Goal: Use online tool/utility: Utilize a website feature to perform a specific function

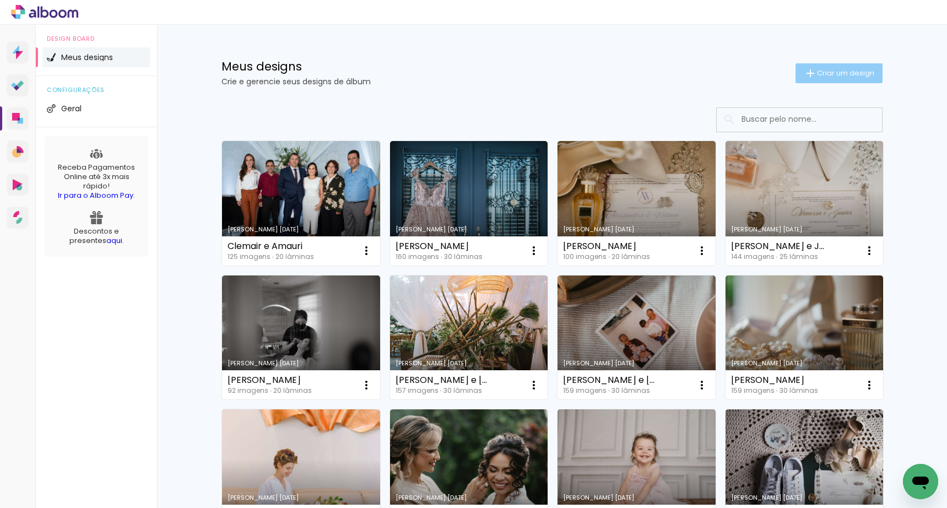
click at [826, 74] on span "Criar um design" at bounding box center [845, 72] width 57 height 7
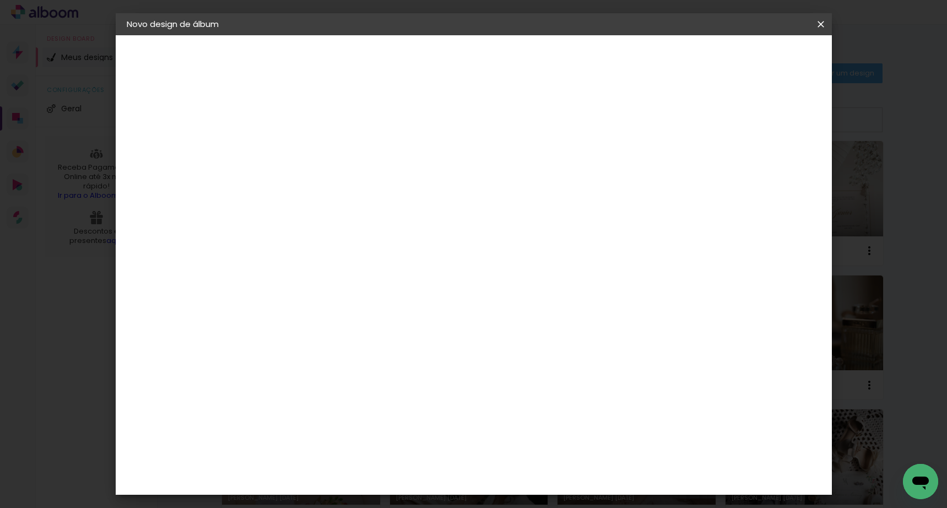
click at [307, 156] on input at bounding box center [307, 147] width 0 height 17
type input "Carol e Diego"
type paper-input "Carol e Diego"
click at [0, 0] on slot "Avançar" at bounding box center [0, 0] width 0 height 0
click at [347, 213] on input at bounding box center [334, 210] width 111 height 14
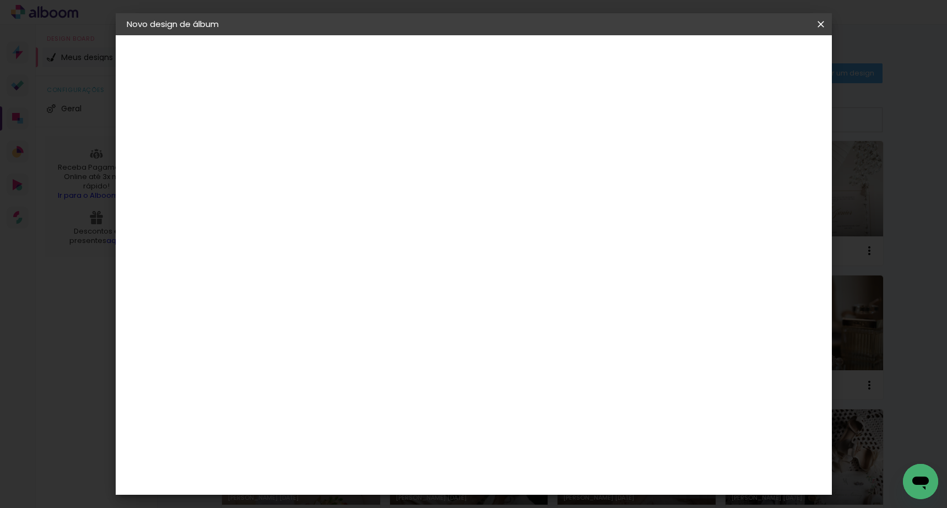
type input "eviden"
type paper-input "eviden"
click at [339, 259] on paper-item "Evidence" at bounding box center [324, 249] width 97 height 24
click at [338, 252] on div "Evidence" at bounding box center [318, 249] width 39 height 9
click at [484, 175] on paper-item "Tamanho Livre" at bounding box center [435, 167] width 98 height 24
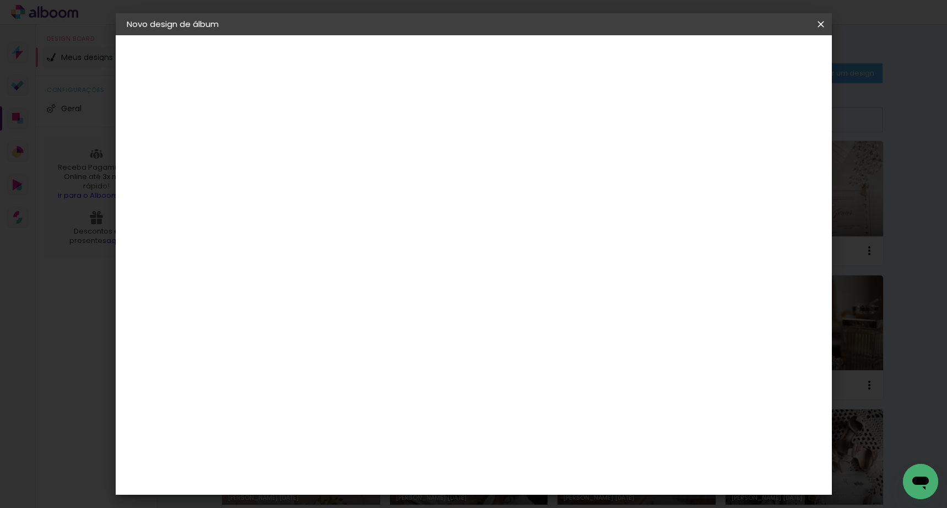
click at [500, 67] on header "Fornecedor Escolha um fornecedor ou avance com o tamanho livre. Voltar Avançar" at bounding box center [379, 72] width 241 height 74
click at [0, 0] on slot "Avançar" at bounding box center [0, 0] width 0 height 0
click at [752, 62] on span "Iniciar design" at bounding box center [727, 59] width 50 height 8
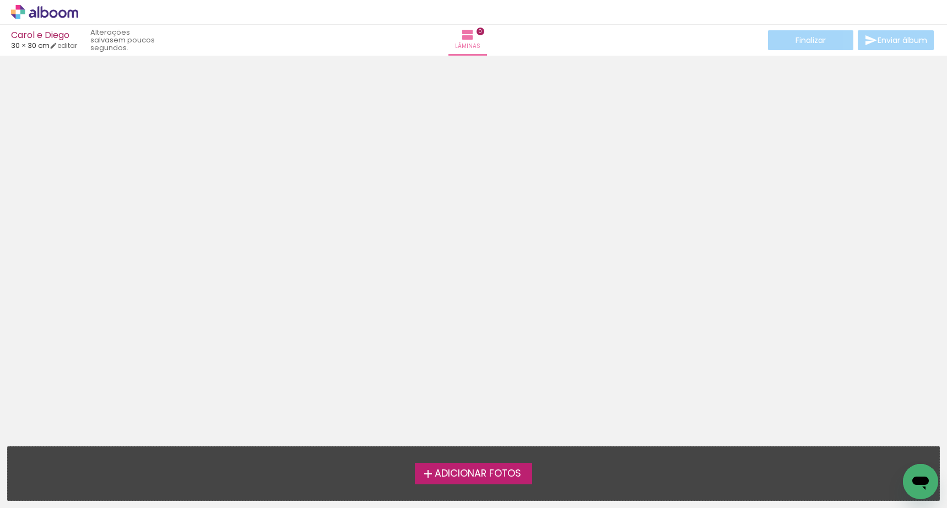
click at [520, 474] on span "Adicionar Fotos" at bounding box center [478, 474] width 87 height 10
click at [0, 0] on input "file" at bounding box center [0, 0] width 0 height 0
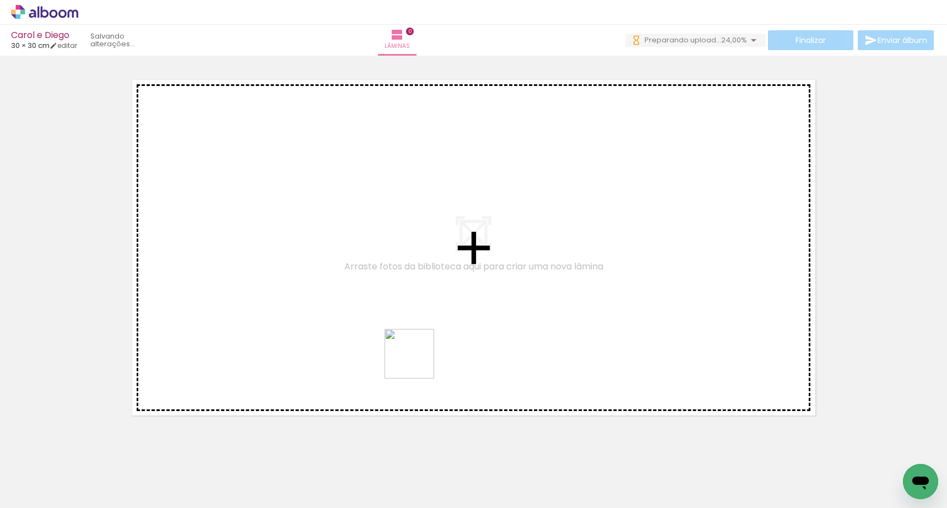
drag, startPoint x: 384, startPoint y: 435, endPoint x: 427, endPoint y: 344, distance: 101.1
click at [427, 344] on quentale-workspace at bounding box center [473, 254] width 947 height 508
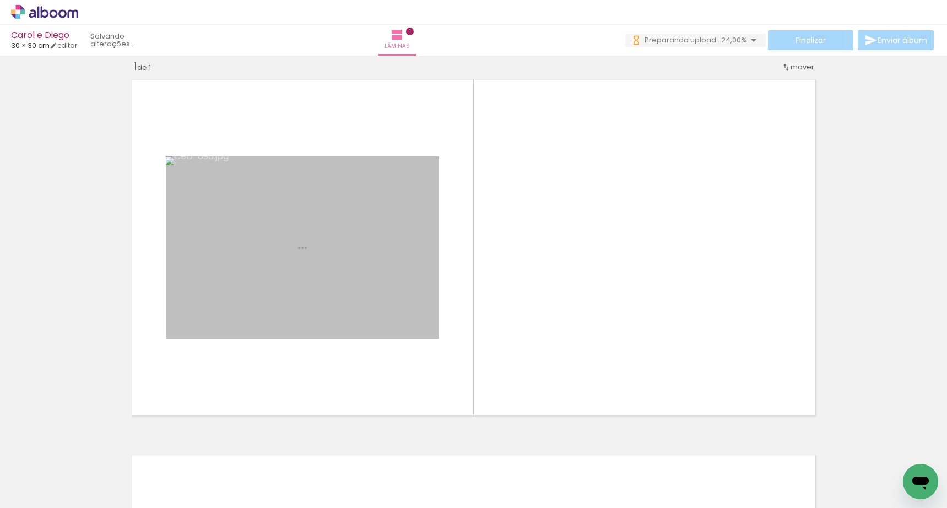
scroll to position [14, 0]
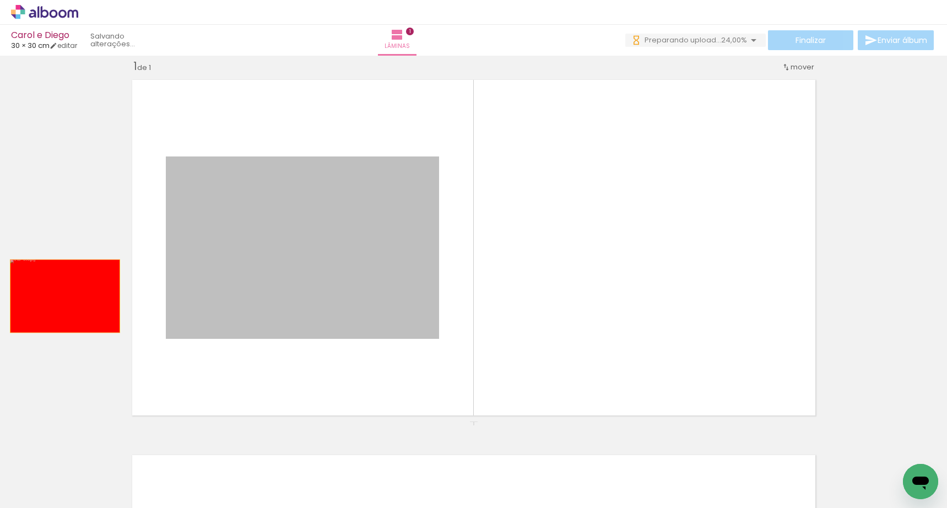
drag, startPoint x: 353, startPoint y: 301, endPoint x: 61, endPoint y: 296, distance: 292.7
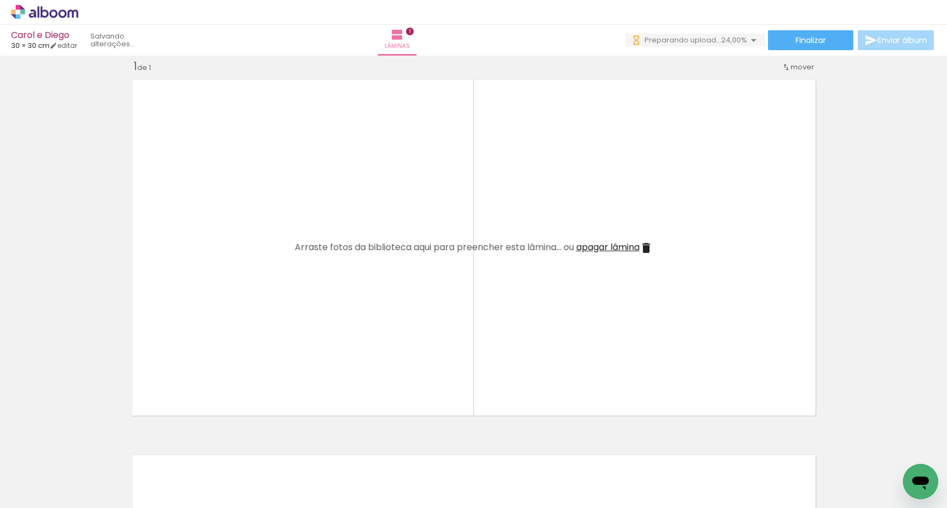
scroll to position [0, 3433]
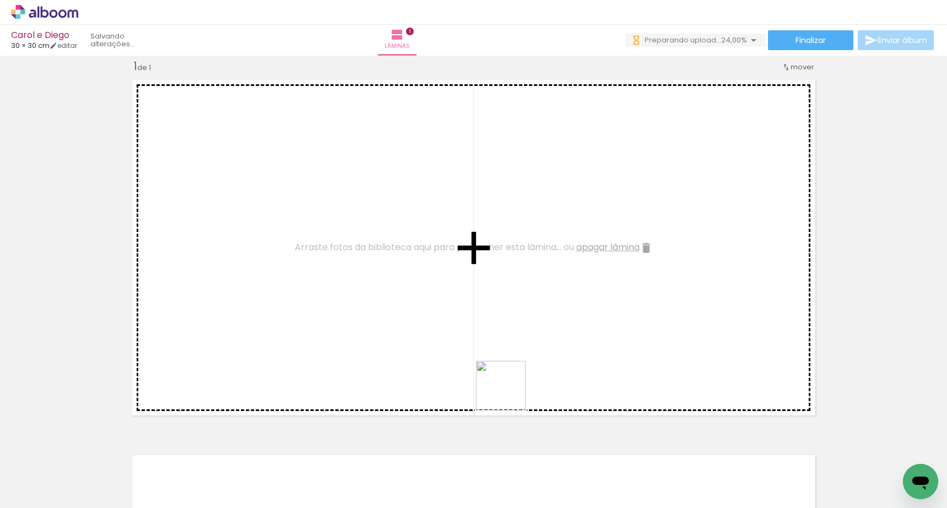
drag, startPoint x: 546, startPoint y: 440, endPoint x: 438, endPoint y: 323, distance: 158.3
click at [438, 323] on quentale-workspace at bounding box center [473, 254] width 947 height 508
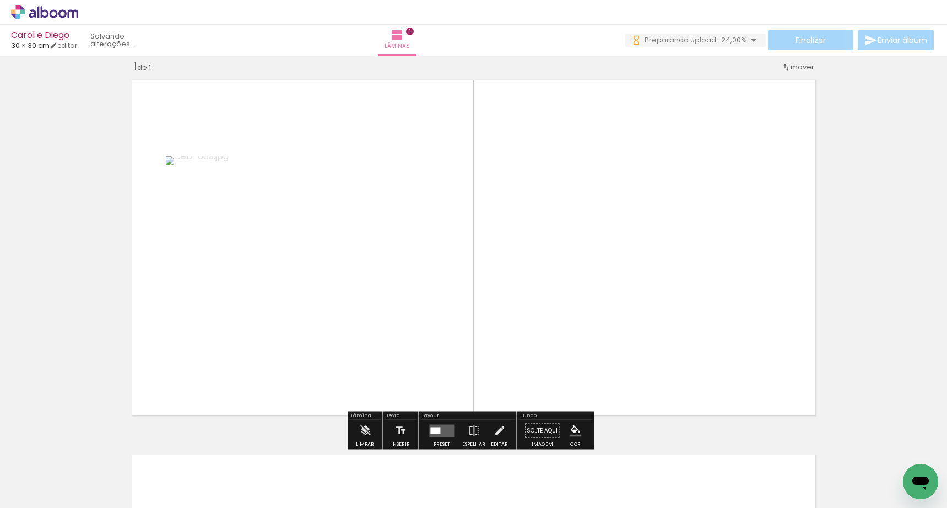
click at [445, 432] on quentale-layouter at bounding box center [441, 430] width 25 height 13
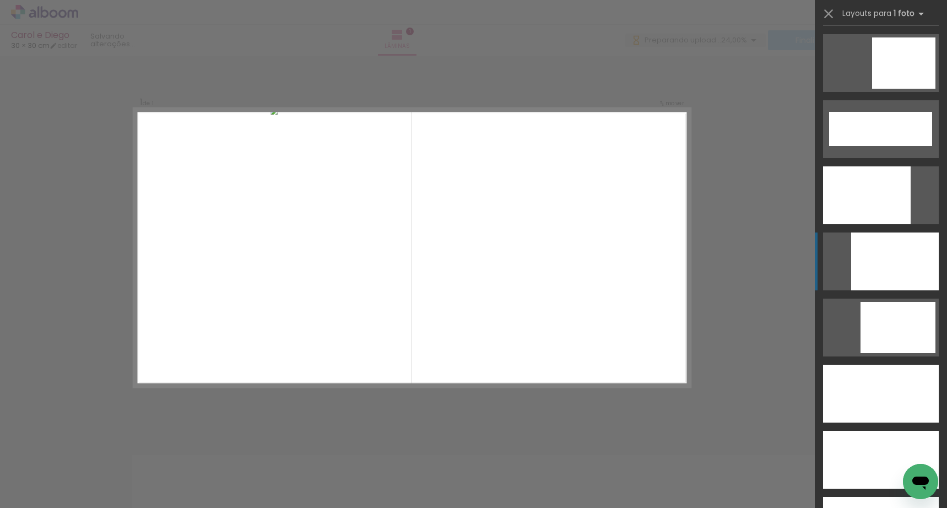
scroll to position [2844, 0]
click at [893, 249] on div at bounding box center [895, 261] width 88 height 58
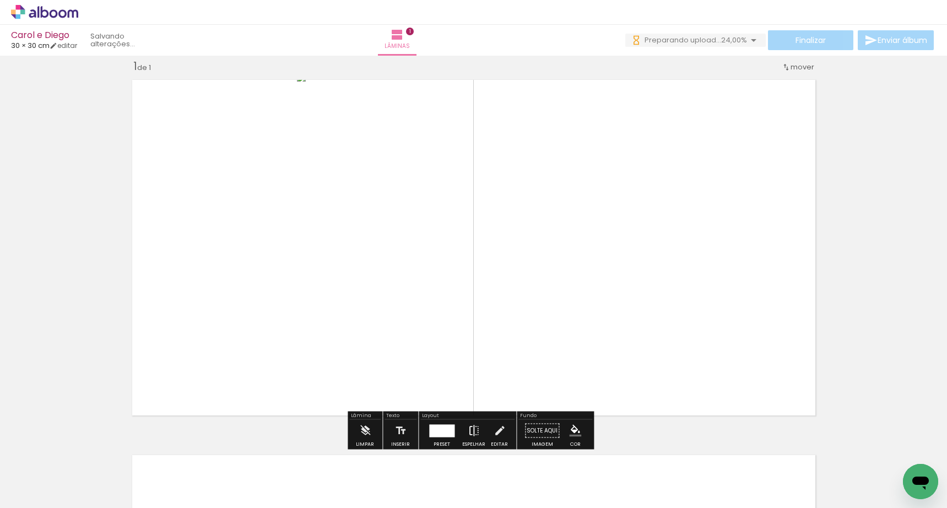
click at [471, 425] on iron-icon at bounding box center [474, 431] width 12 height 22
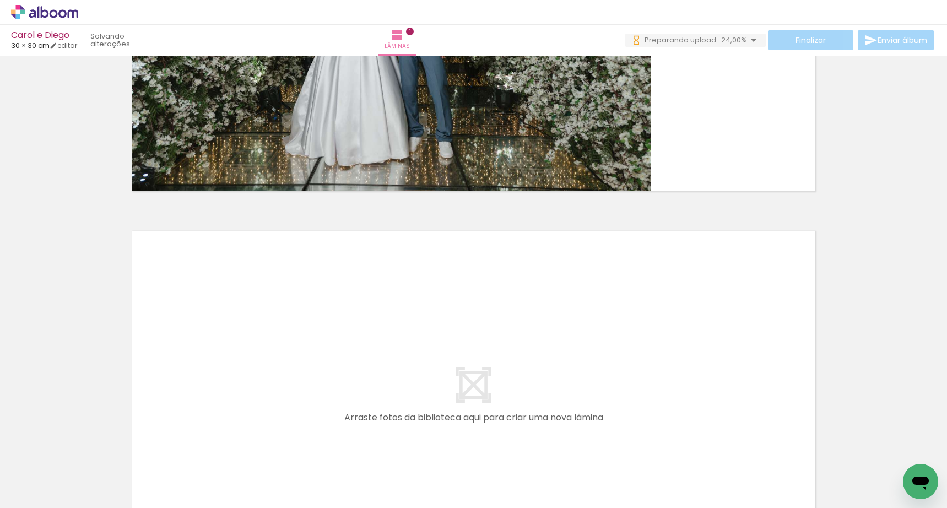
scroll to position [0, 0]
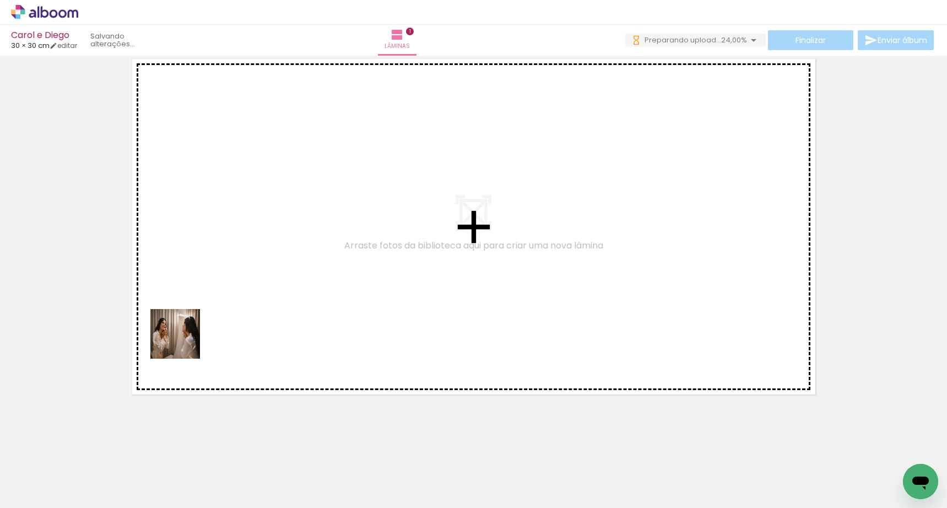
drag, startPoint x: 116, startPoint y: 474, endPoint x: 198, endPoint y: 360, distance: 140.6
click at [198, 308] on quentale-workspace at bounding box center [473, 254] width 947 height 508
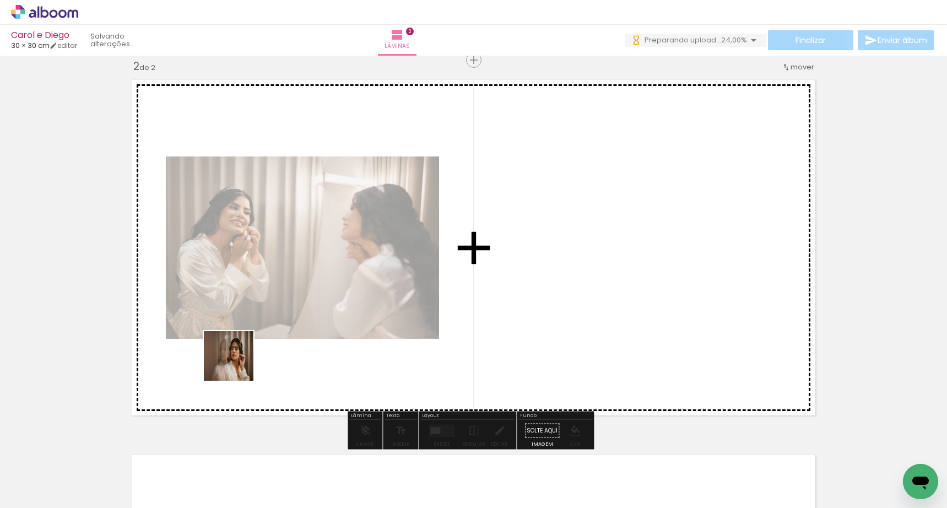
drag, startPoint x: 183, startPoint y: 465, endPoint x: 267, endPoint y: 314, distance: 172.7
click at [267, 314] on quentale-workspace at bounding box center [473, 254] width 947 height 508
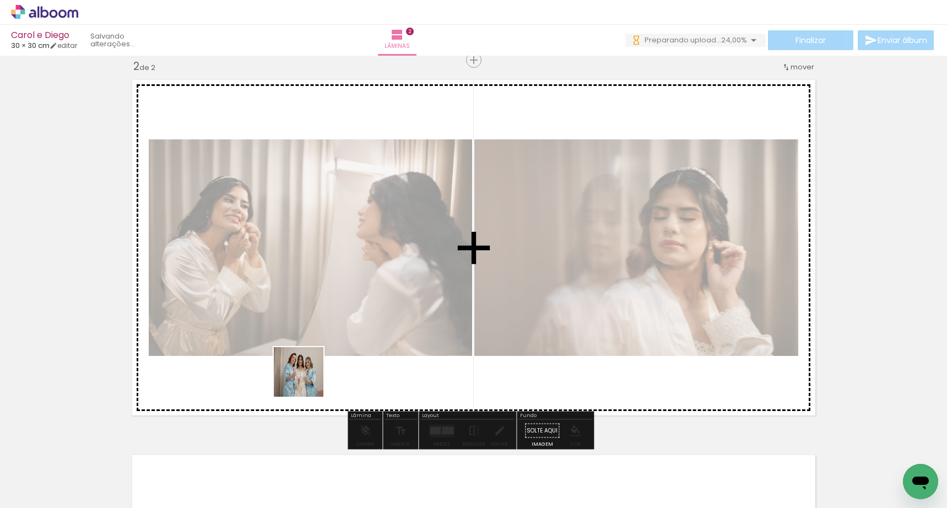
drag, startPoint x: 290, startPoint y: 473, endPoint x: 327, endPoint y: 319, distance: 159.1
click at [322, 295] on quentale-workspace at bounding box center [473, 254] width 947 height 508
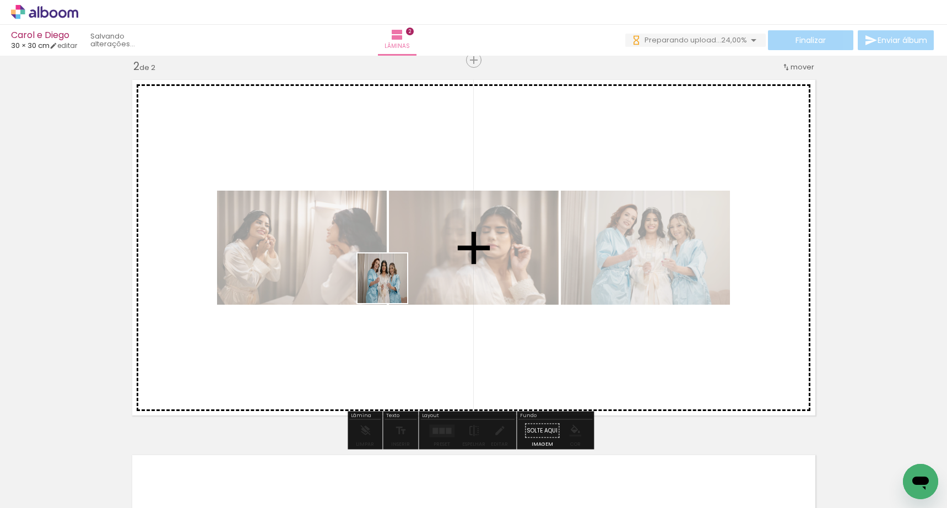
drag, startPoint x: 368, startPoint y: 465, endPoint x: 402, endPoint y: 276, distance: 192.6
click at [396, 266] on quentale-workspace at bounding box center [473, 254] width 947 height 508
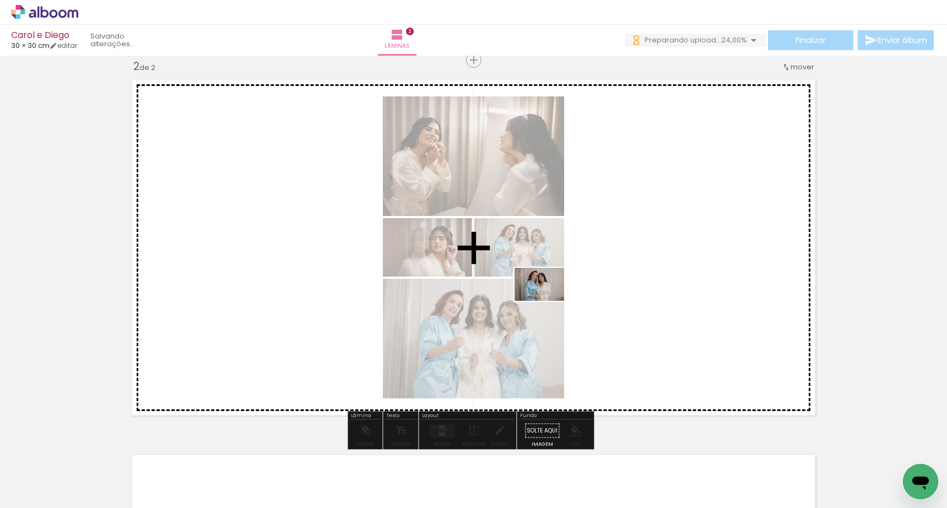
drag, startPoint x: 557, startPoint y: 473, endPoint x: 548, endPoint y: 301, distance: 172.2
click at [548, 301] on quentale-workspace at bounding box center [473, 254] width 947 height 508
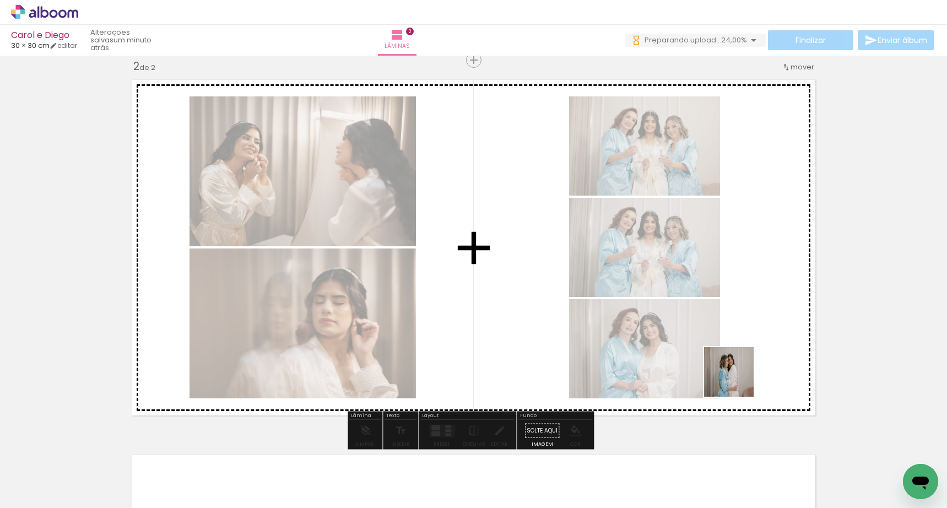
drag, startPoint x: 738, startPoint y: 408, endPoint x: 765, endPoint y: 396, distance: 29.1
click at [727, 350] on quentale-workspace at bounding box center [473, 254] width 947 height 508
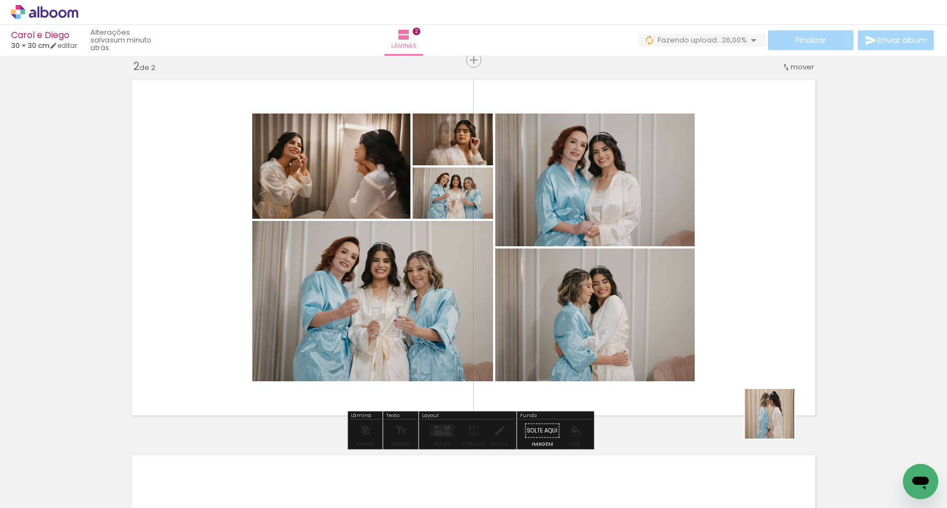
drag, startPoint x: 787, startPoint y: 449, endPoint x: 752, endPoint y: 355, distance: 100.6
click at [752, 355] on quentale-workspace at bounding box center [473, 254] width 947 height 508
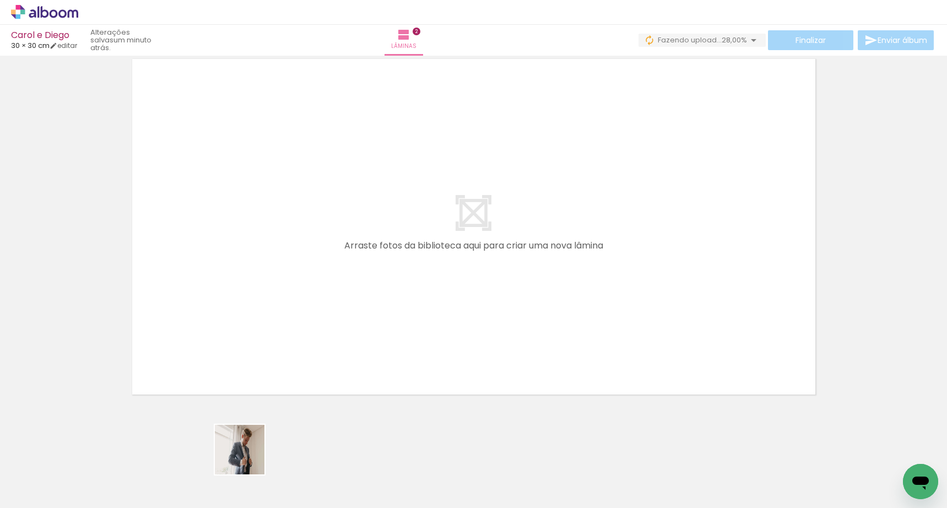
drag, startPoint x: 248, startPoint y: 461, endPoint x: 297, endPoint y: 360, distance: 112.6
click at [257, 276] on quentale-workspace at bounding box center [473, 254] width 947 height 508
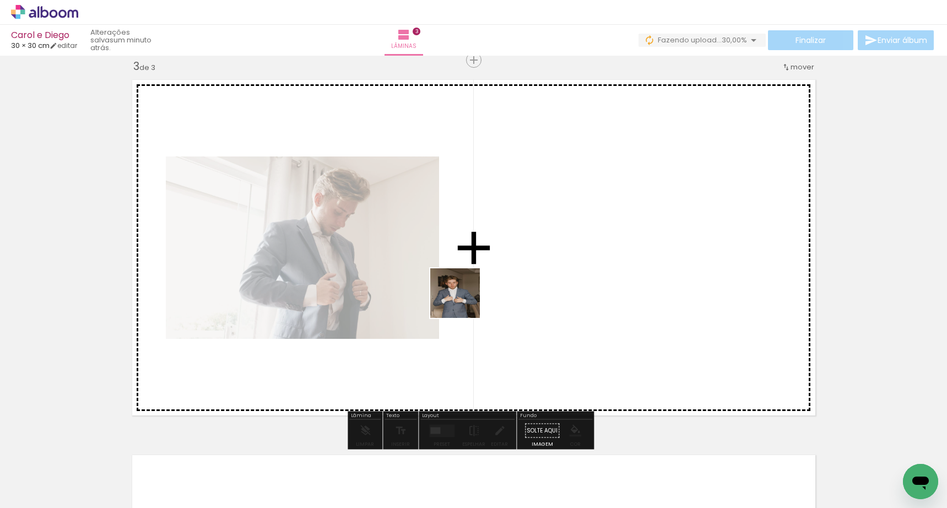
drag, startPoint x: 460, startPoint y: 346, endPoint x: 463, endPoint y: 327, distance: 18.6
click at [463, 300] on quentale-workspace at bounding box center [473, 254] width 947 height 508
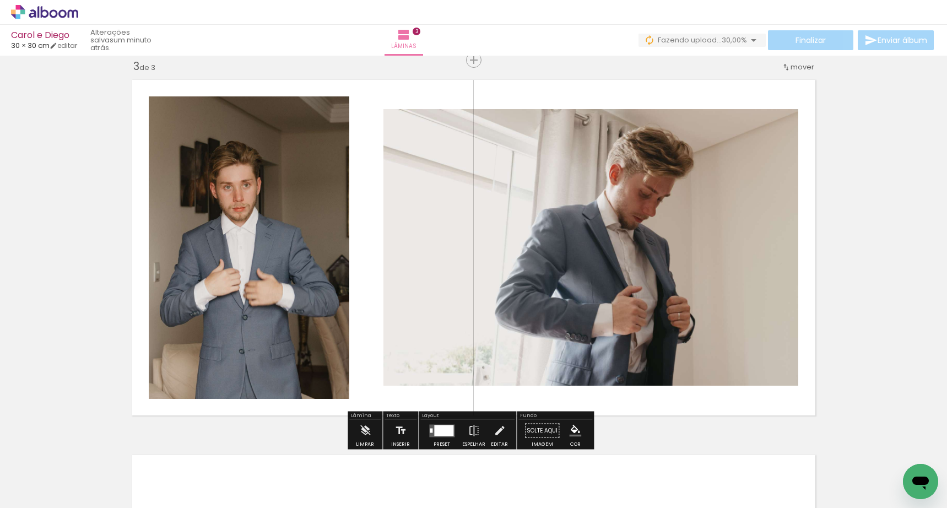
drag, startPoint x: 491, startPoint y: 468, endPoint x: 488, endPoint y: 270, distance: 197.9
click at [485, 260] on quentale-workspace at bounding box center [473, 254] width 947 height 508
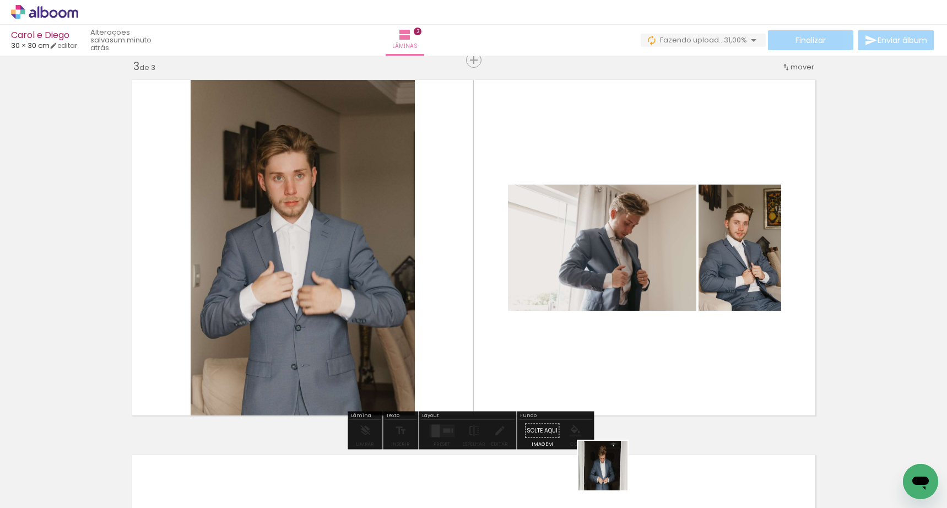
drag, startPoint x: 612, startPoint y: 478, endPoint x: 632, endPoint y: 385, distance: 94.7
click at [601, 305] on quentale-workspace at bounding box center [473, 254] width 947 height 508
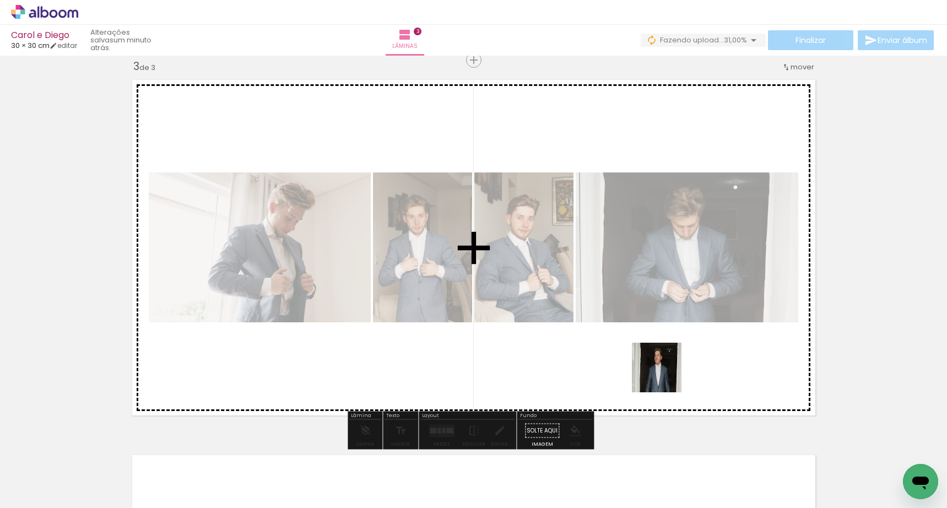
drag, startPoint x: 670, startPoint y: 467, endPoint x: 666, endPoint y: 302, distance: 164.8
click at [666, 302] on quentale-workspace at bounding box center [473, 254] width 947 height 508
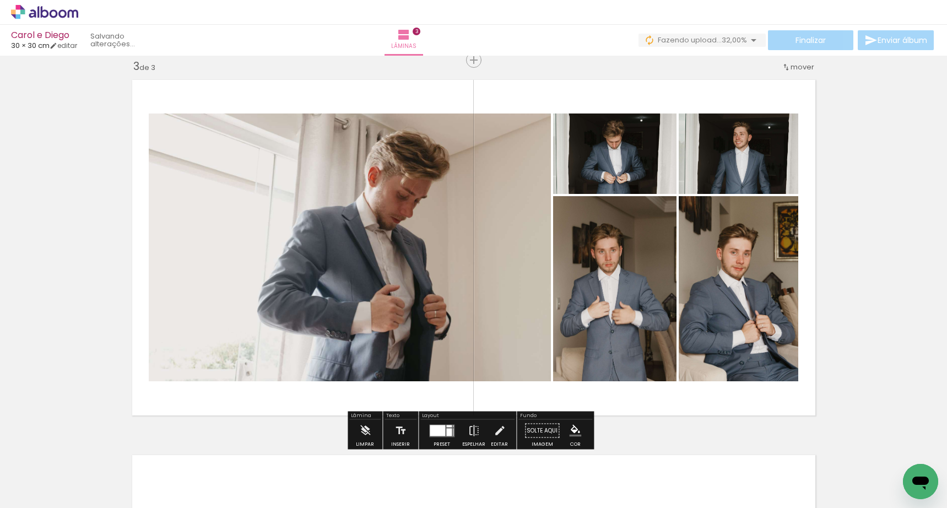
drag, startPoint x: 861, startPoint y: 473, endPoint x: 728, endPoint y: 325, distance: 199.4
click at [728, 325] on quentale-workspace at bounding box center [473, 254] width 947 height 508
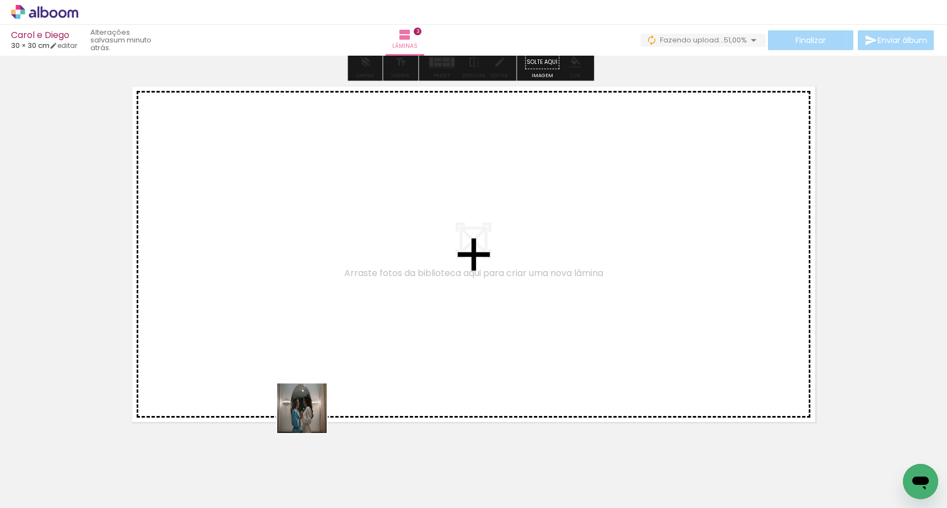
drag, startPoint x: 323, startPoint y: 467, endPoint x: 288, endPoint y: 323, distance: 148.0
click at [288, 323] on quentale-workspace at bounding box center [473, 254] width 947 height 508
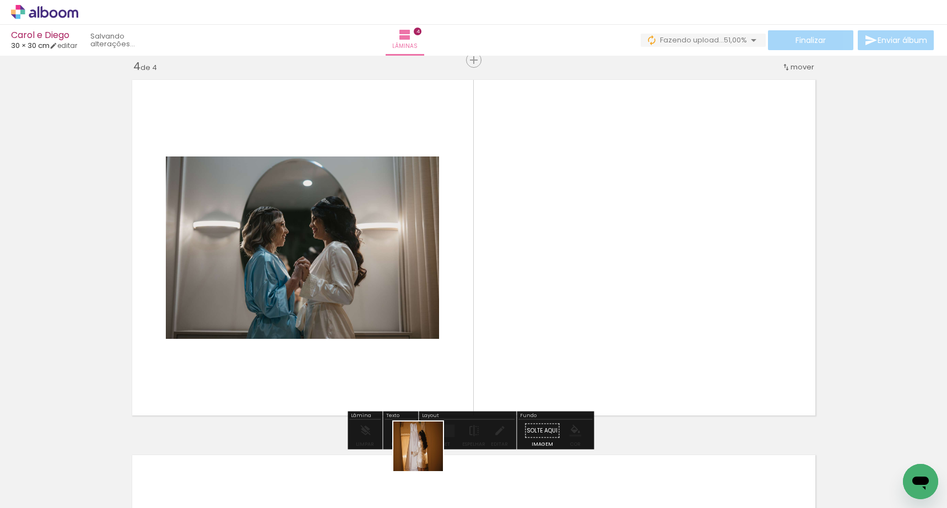
drag, startPoint x: 427, startPoint y: 455, endPoint x: 414, endPoint y: 293, distance: 162.5
click at [412, 292] on quentale-workspace at bounding box center [473, 254] width 947 height 508
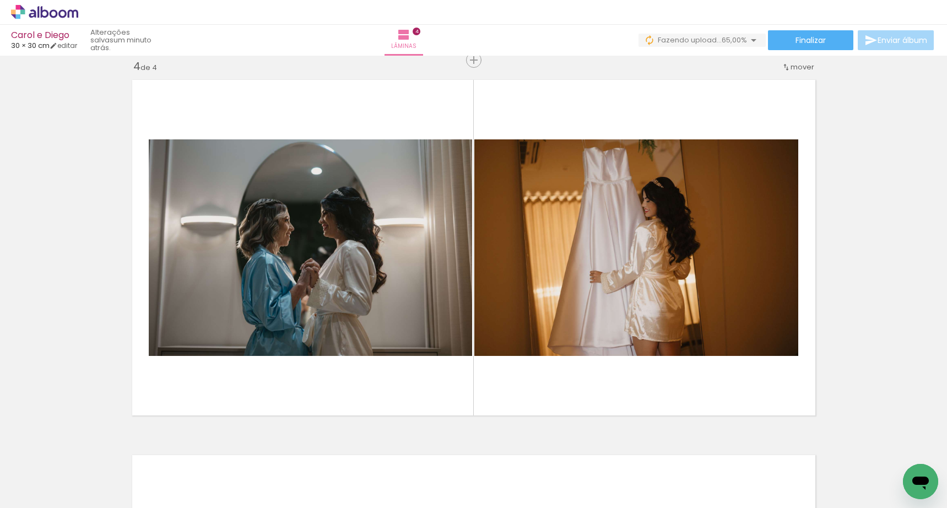
scroll to position [0, 1216]
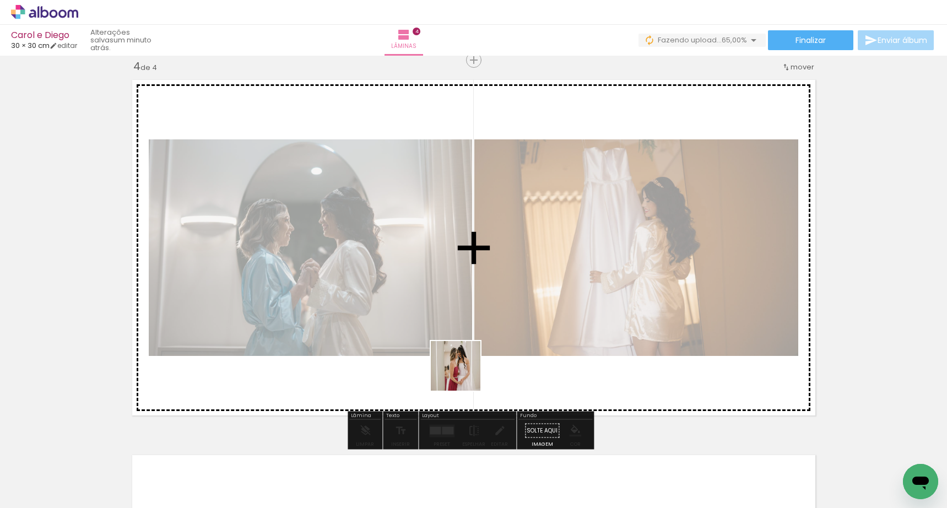
drag, startPoint x: 430, startPoint y: 469, endPoint x: 472, endPoint y: 323, distance: 151.8
click at [471, 322] on quentale-workspace at bounding box center [473, 254] width 947 height 508
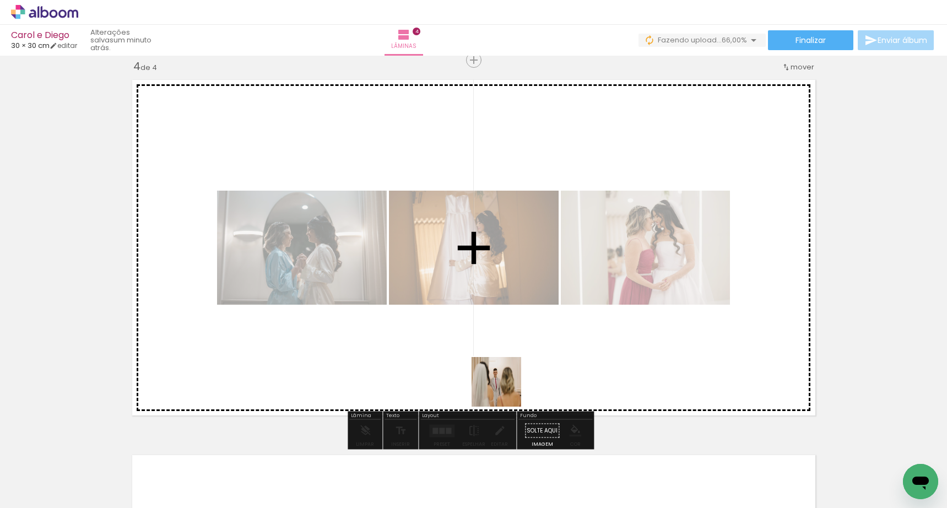
drag, startPoint x: 504, startPoint y: 471, endPoint x: 511, endPoint y: 301, distance: 170.4
click at [511, 301] on quentale-workspace at bounding box center [473, 254] width 947 height 508
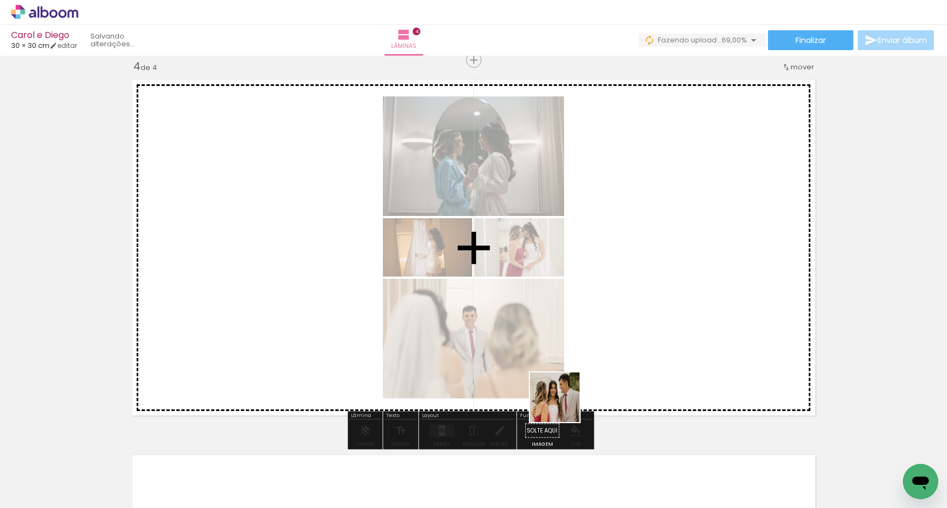
drag, startPoint x: 563, startPoint y: 406, endPoint x: 560, endPoint y: 316, distance: 89.9
click at [559, 316] on quentale-workspace at bounding box center [473, 254] width 947 height 508
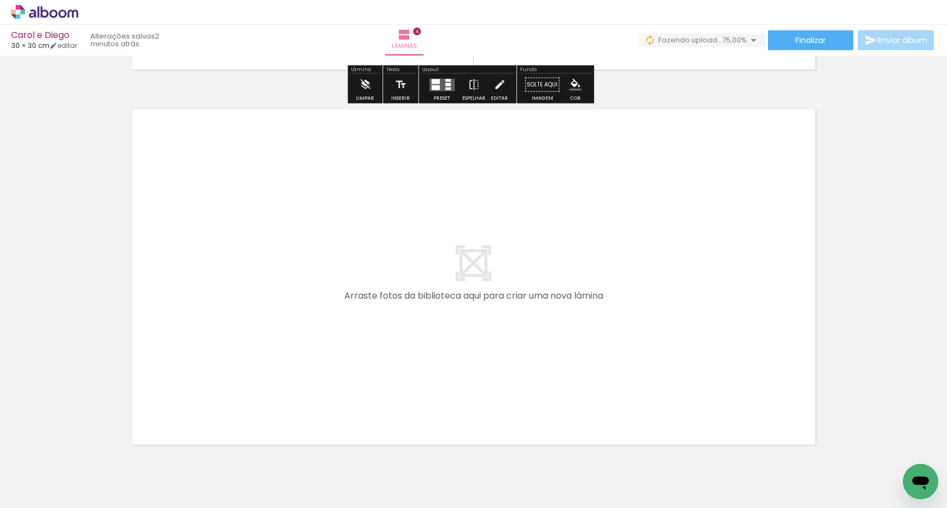
scroll to position [0, 762]
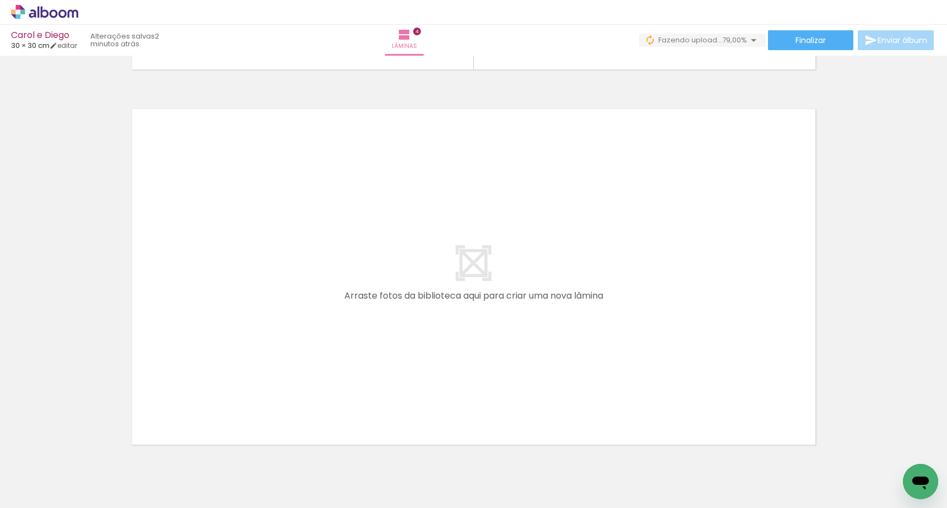
drag, startPoint x: 165, startPoint y: 467, endPoint x: 197, endPoint y: 323, distance: 147.5
click at [197, 323] on quentale-workspace at bounding box center [473, 254] width 947 height 508
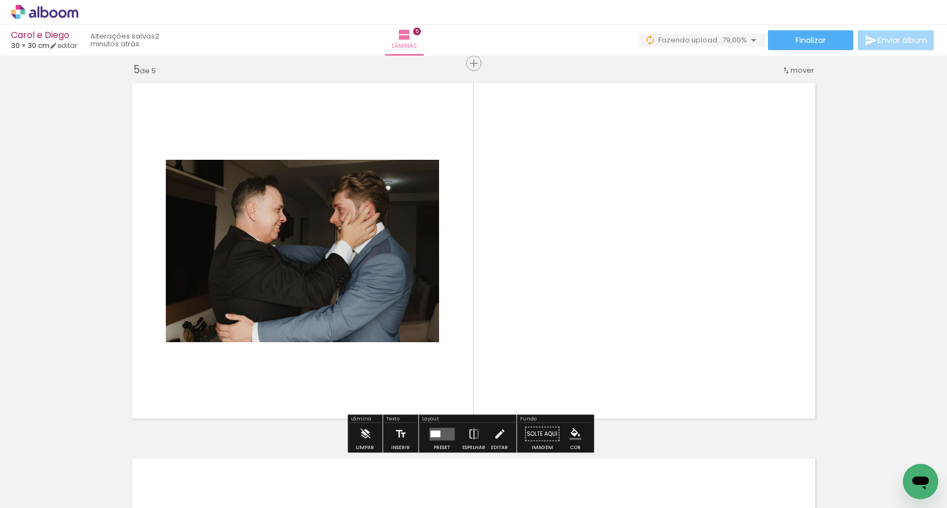
scroll to position [1515, 0]
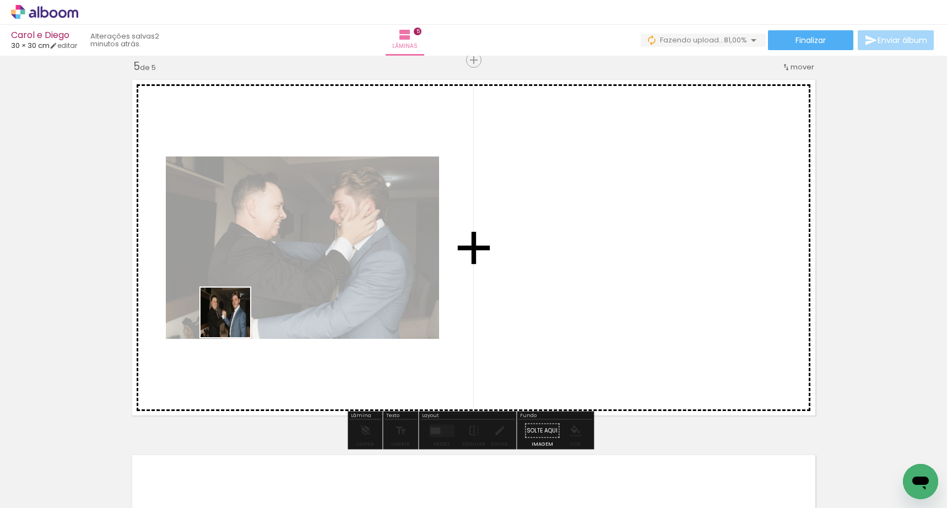
drag, startPoint x: 214, startPoint y: 466, endPoint x: 238, endPoint y: 342, distance: 126.8
click at [234, 321] on quentale-workspace at bounding box center [473, 254] width 947 height 508
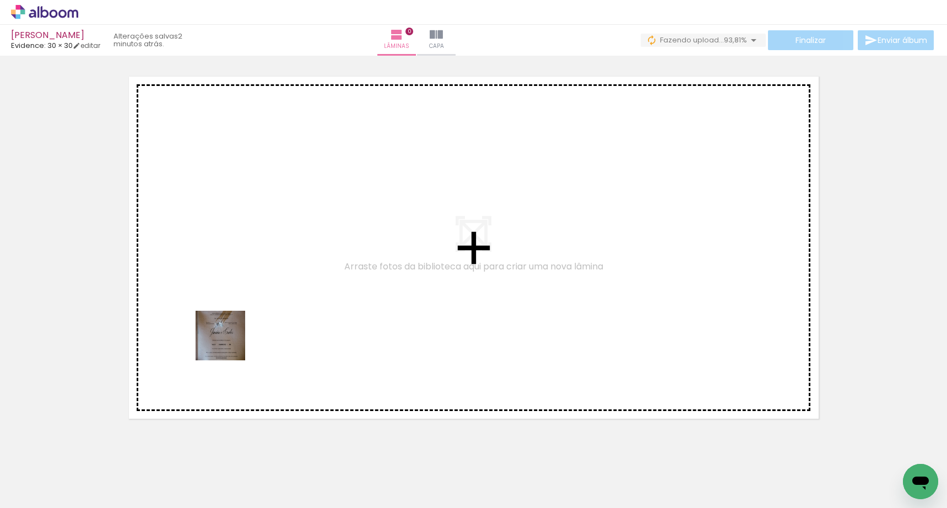
drag, startPoint x: 239, startPoint y: 472, endPoint x: 229, endPoint y: 342, distance: 130.5
click at [229, 342] on quentale-workspace at bounding box center [473, 254] width 947 height 508
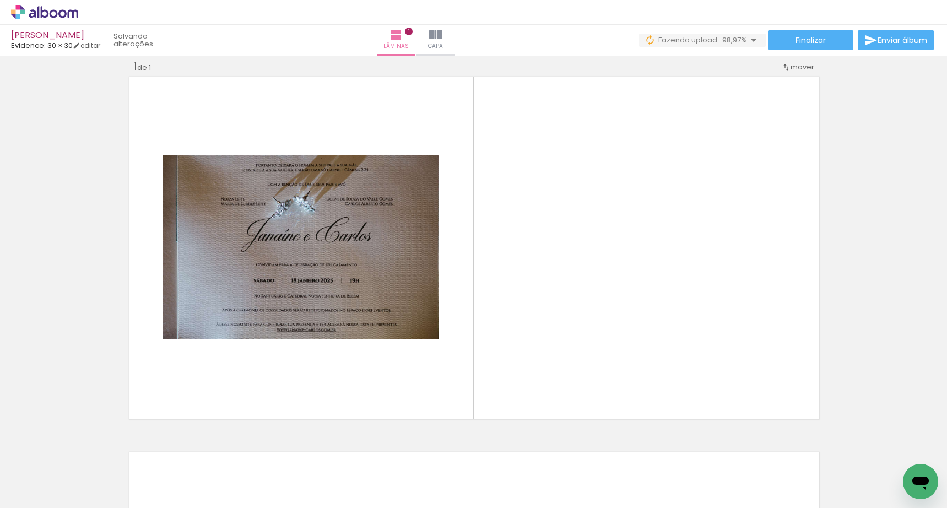
scroll to position [0, 3295]
drag, startPoint x: 350, startPoint y: 463, endPoint x: 316, endPoint y: 344, distance: 124.4
click at [316, 344] on quentale-workspace at bounding box center [473, 254] width 947 height 508
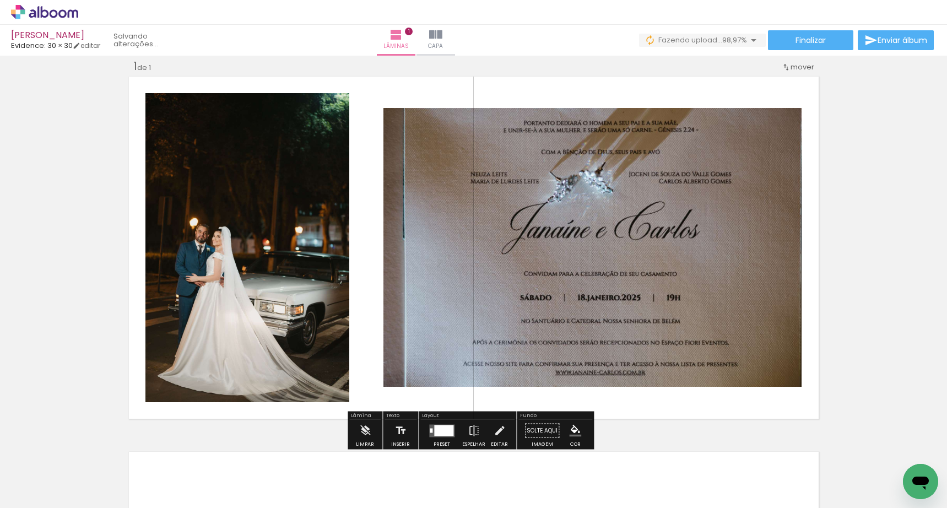
click at [445, 429] on div at bounding box center [443, 430] width 19 height 11
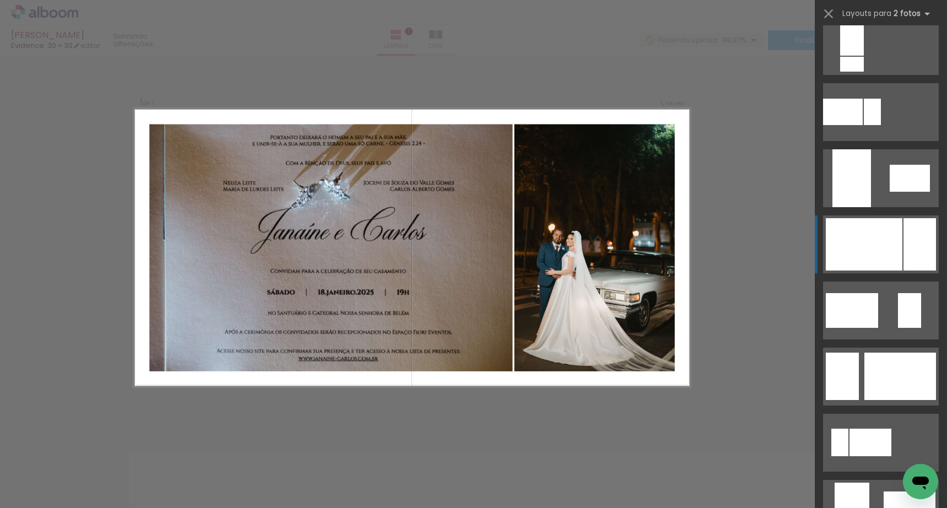
scroll to position [625, 0]
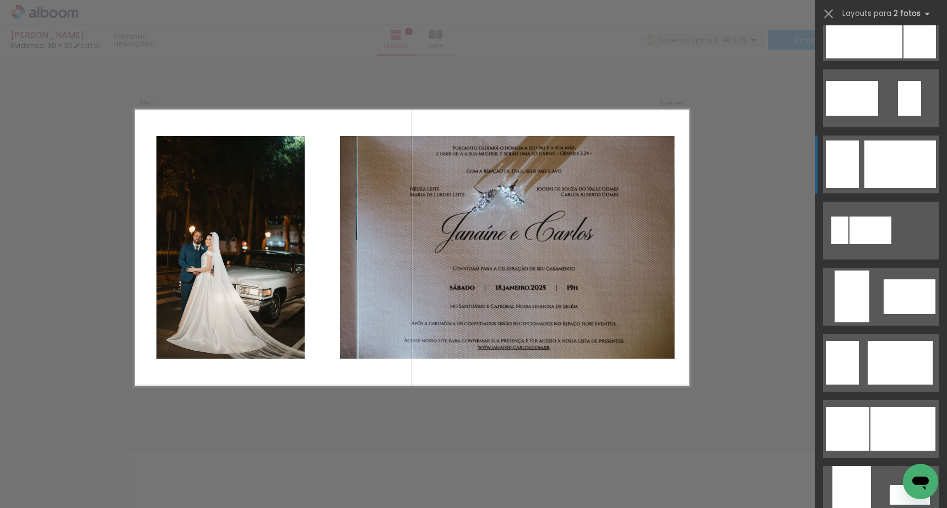
click at [897, 167] on div at bounding box center [901, 164] width 72 height 47
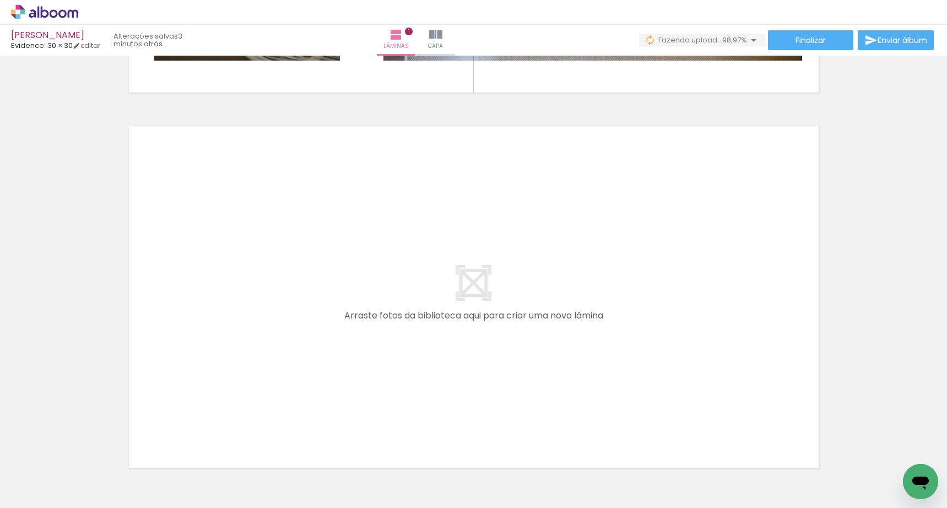
scroll to position [0, 0]
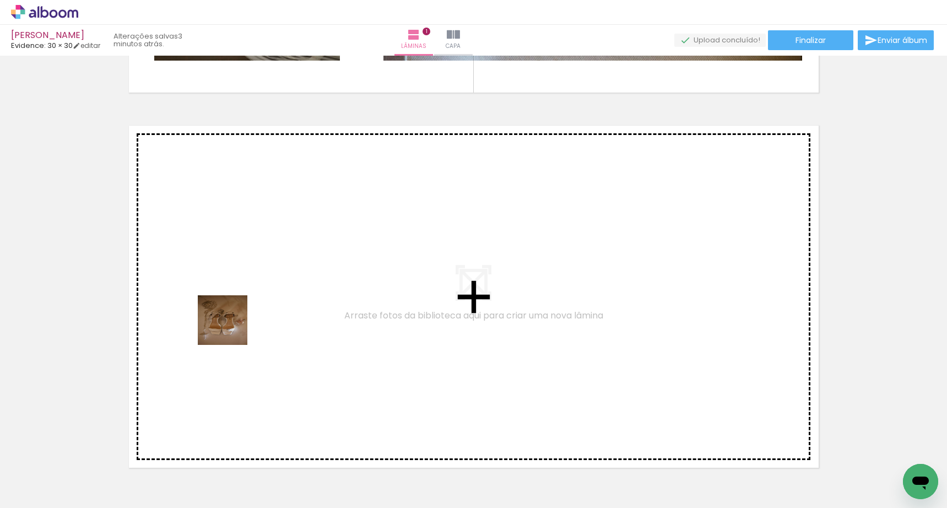
drag, startPoint x: 125, startPoint y: 466, endPoint x: 233, endPoint y: 323, distance: 178.6
click at [233, 323] on quentale-workspace at bounding box center [473, 254] width 947 height 508
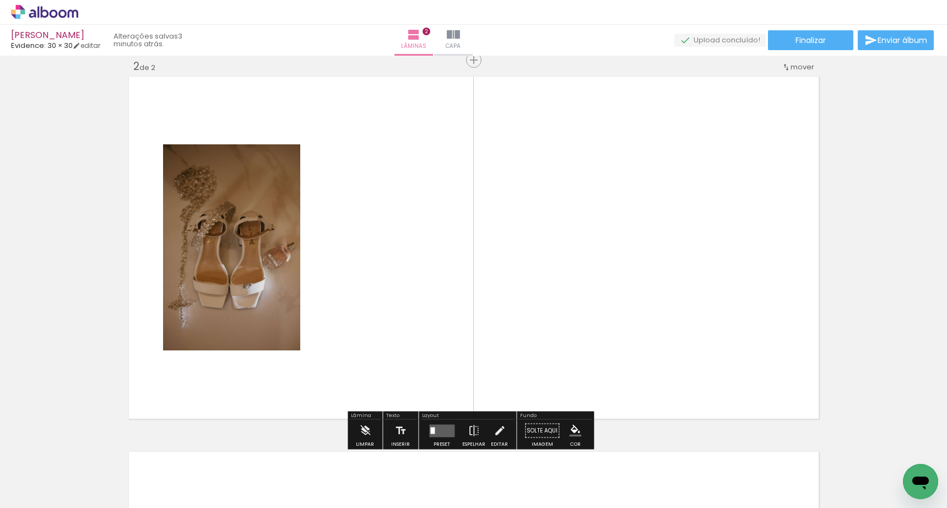
scroll to position [389, 0]
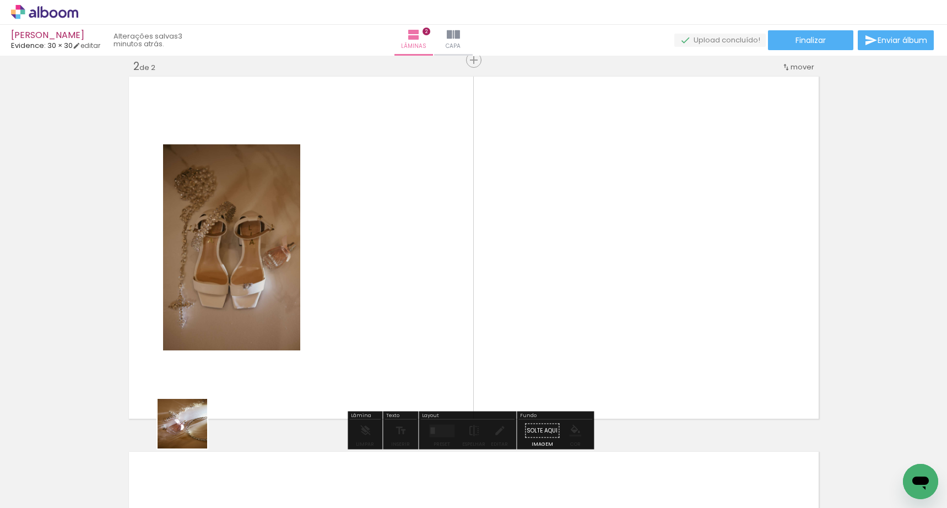
drag, startPoint x: 190, startPoint y: 465, endPoint x: 217, endPoint y: 310, distance: 157.2
click at [217, 310] on quentale-workspace at bounding box center [473, 254] width 947 height 508
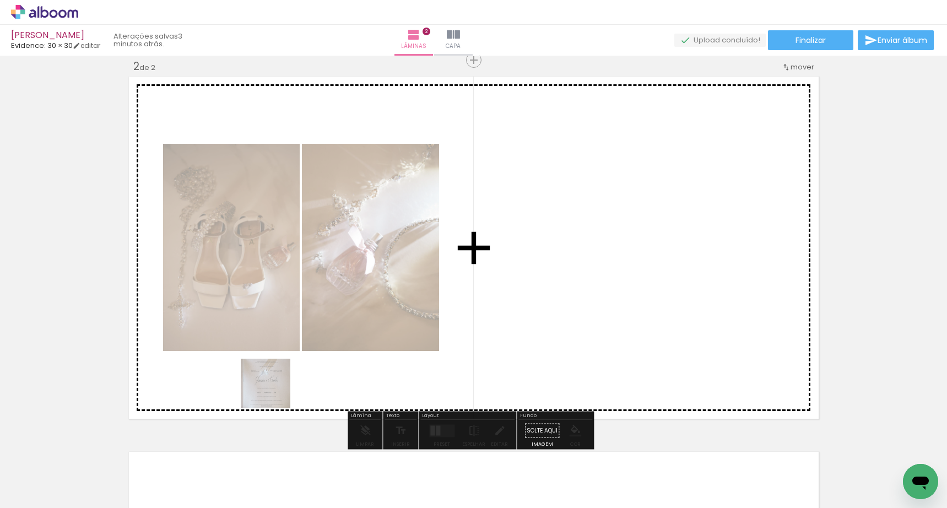
drag, startPoint x: 242, startPoint y: 474, endPoint x: 300, endPoint y: 327, distance: 158.1
click at [301, 327] on quentale-workspace at bounding box center [473, 254] width 947 height 508
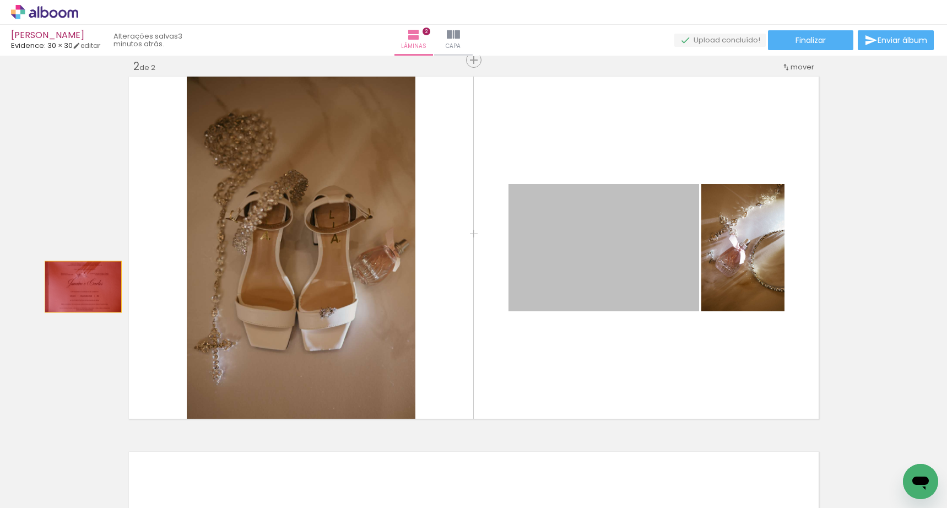
drag, startPoint x: 603, startPoint y: 244, endPoint x: 68, endPoint y: 283, distance: 536.0
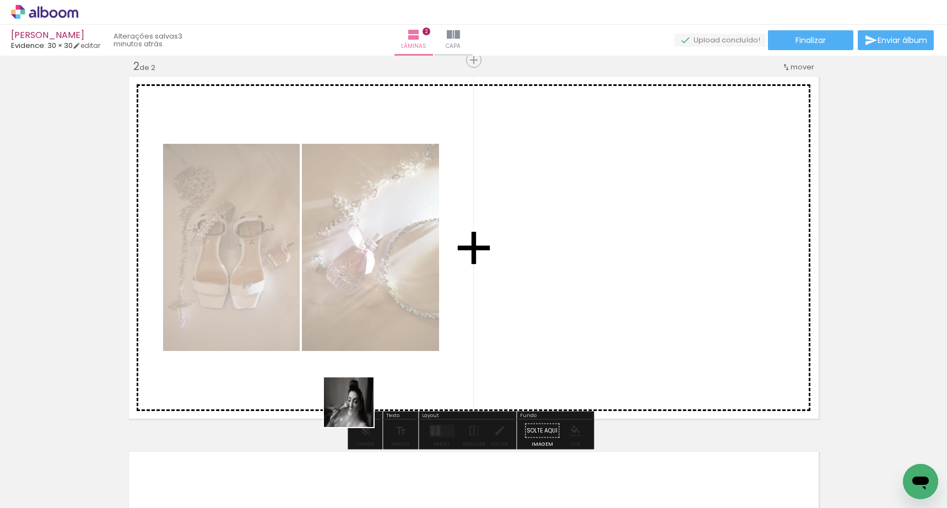
drag, startPoint x: 323, startPoint y: 446, endPoint x: 537, endPoint y: 300, distance: 259.3
click at [537, 300] on quentale-workspace at bounding box center [473, 254] width 947 height 508
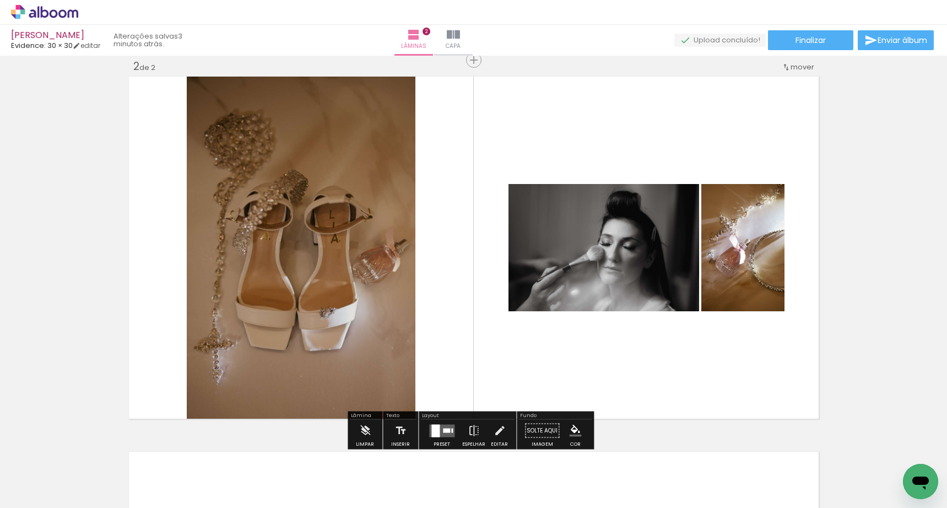
drag, startPoint x: 374, startPoint y: 479, endPoint x: 487, endPoint y: 329, distance: 188.1
click at [487, 329] on quentale-workspace at bounding box center [473, 254] width 947 height 508
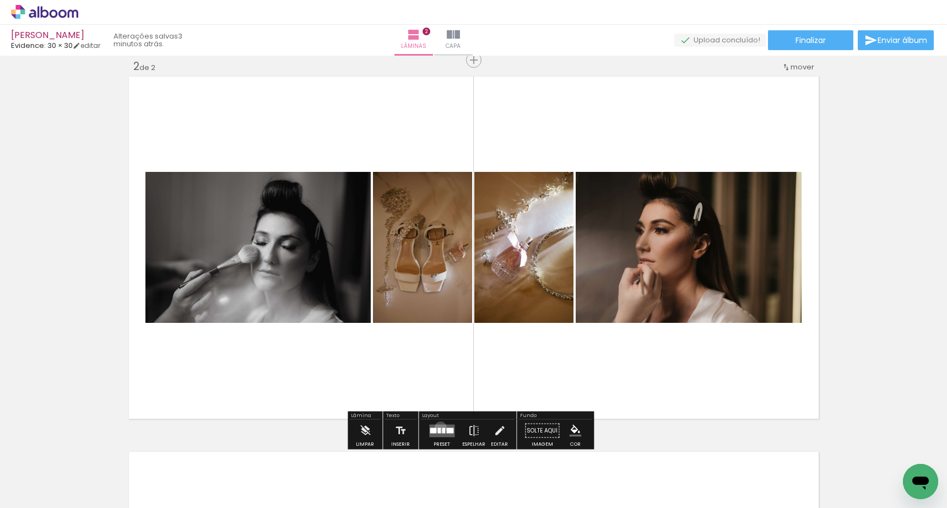
click at [438, 428] on div at bounding box center [439, 431] width 3 height 6
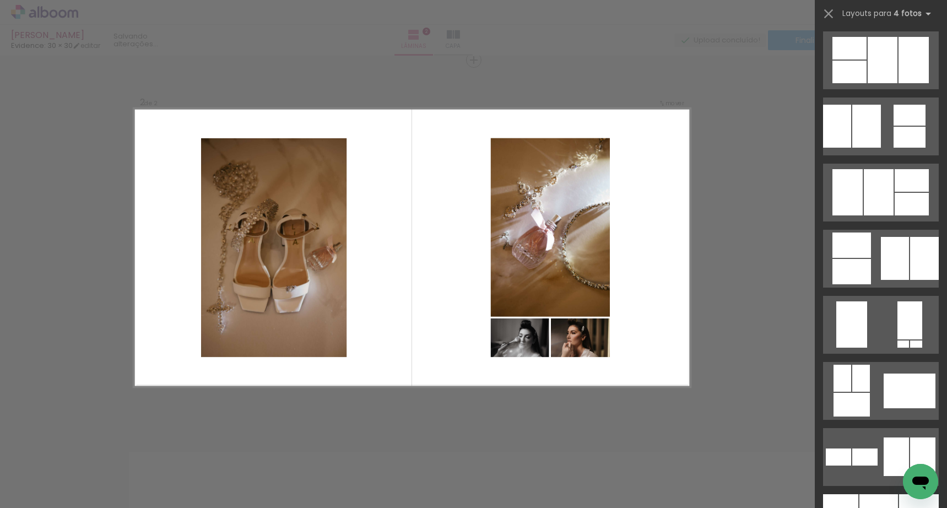
scroll to position [609, 0]
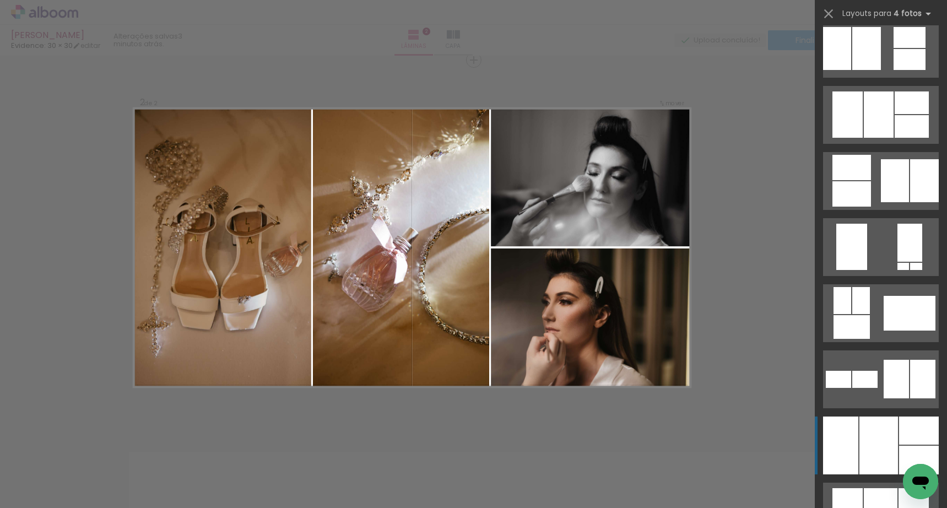
click at [892, 418] on div at bounding box center [879, 446] width 39 height 58
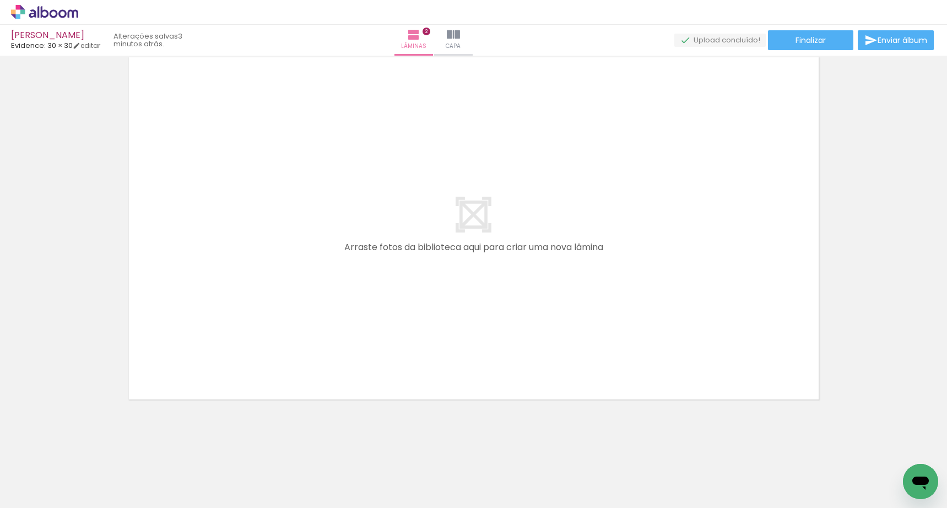
scroll to position [785, 0]
drag, startPoint x: 409, startPoint y: 476, endPoint x: 385, endPoint y: 324, distance: 153.4
click at [375, 294] on quentale-workspace at bounding box center [473, 254] width 947 height 508
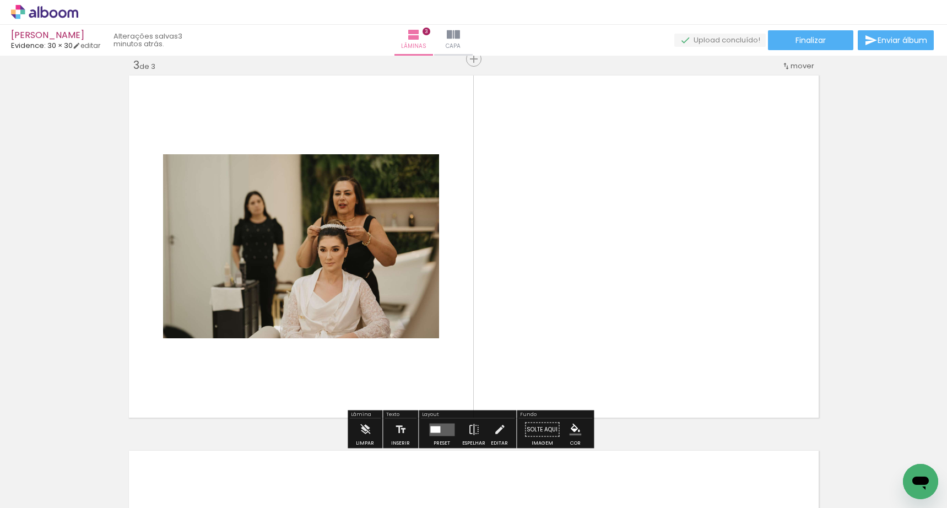
scroll to position [764, 0]
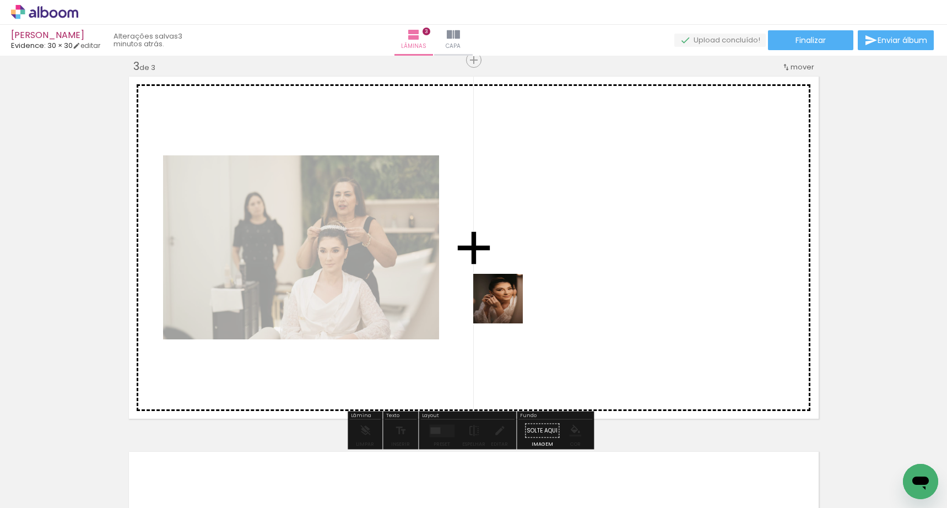
drag, startPoint x: 493, startPoint y: 385, endPoint x: 511, endPoint y: 306, distance: 81.3
click at [509, 289] on quentale-workspace at bounding box center [473, 254] width 947 height 508
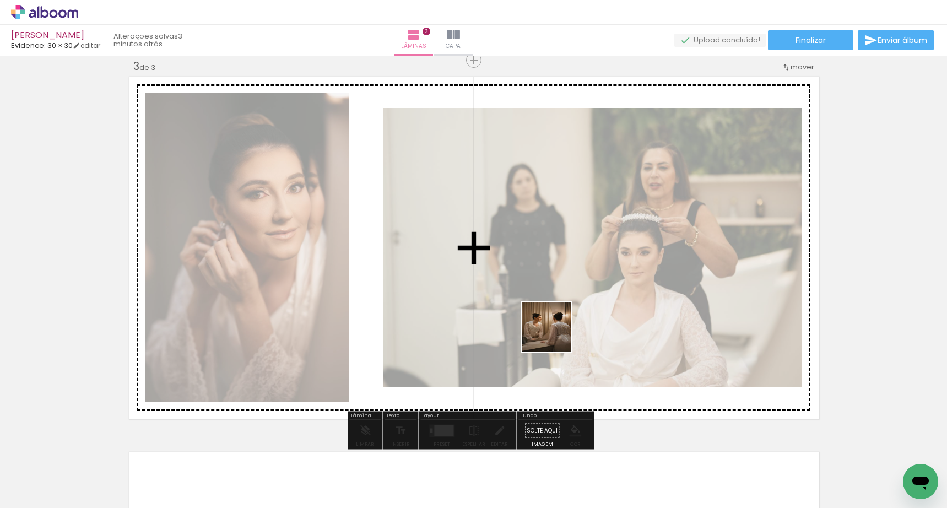
drag, startPoint x: 556, startPoint y: 479, endPoint x: 556, endPoint y: 315, distance: 164.8
click at [556, 315] on quentale-workspace at bounding box center [473, 254] width 947 height 508
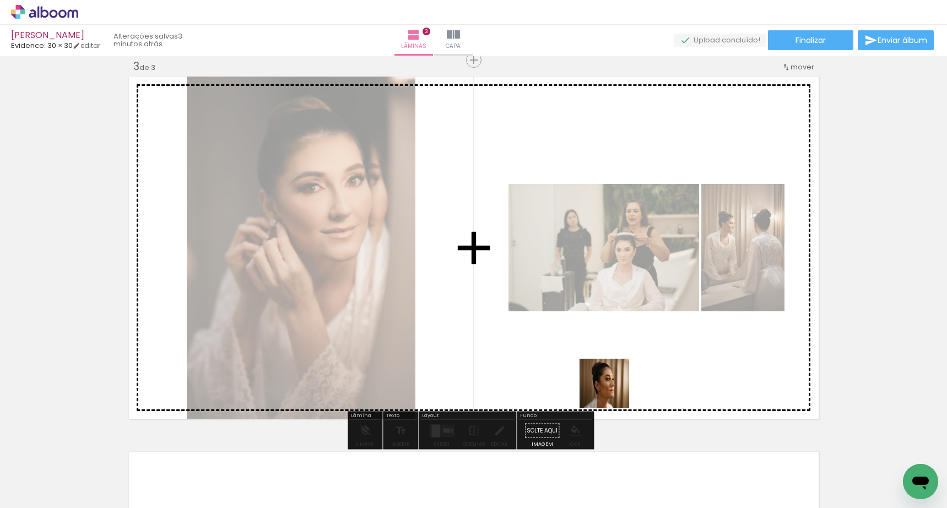
drag, startPoint x: 614, startPoint y: 471, endPoint x: 609, endPoint y: 368, distance: 102.6
click at [610, 369] on quentale-workspace at bounding box center [473, 254] width 947 height 508
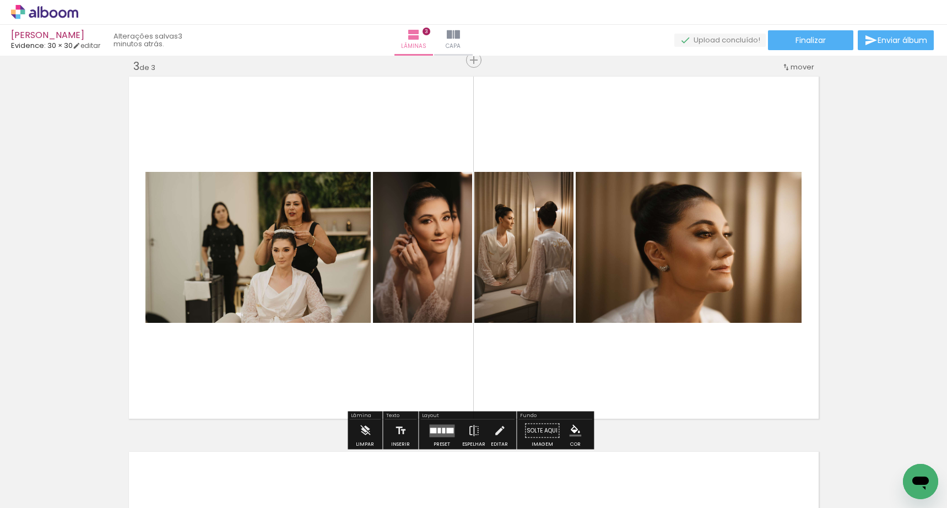
click at [441, 433] on quentale-layouter at bounding box center [441, 430] width 25 height 13
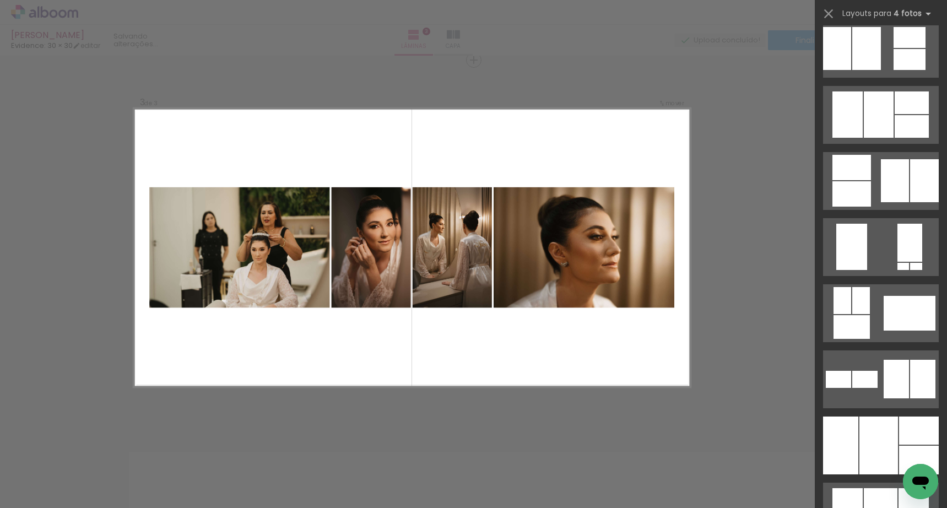
scroll to position [0, 0]
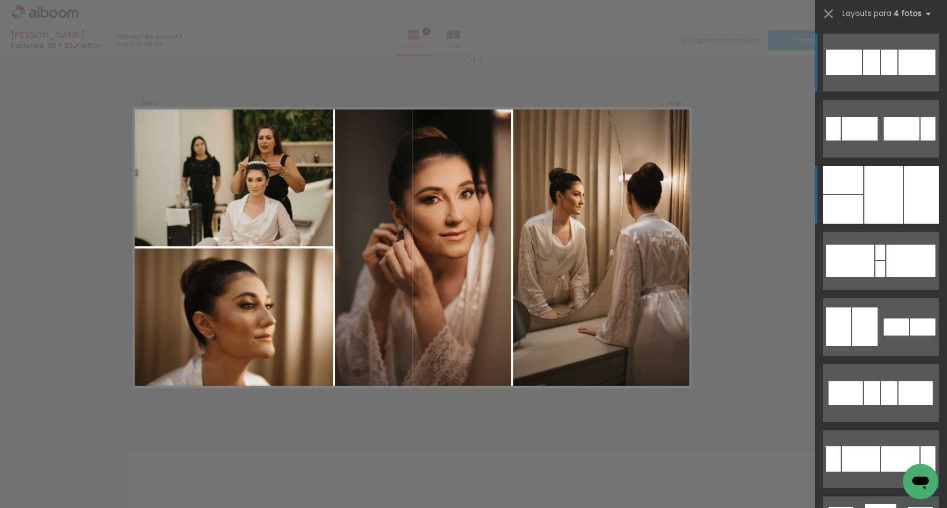
click at [911, 206] on div at bounding box center [921, 195] width 35 height 58
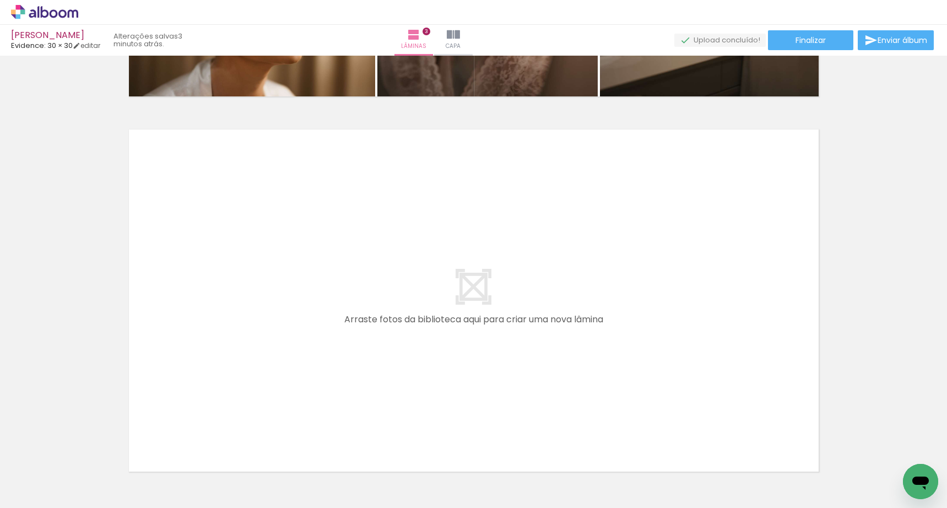
scroll to position [1161, 0]
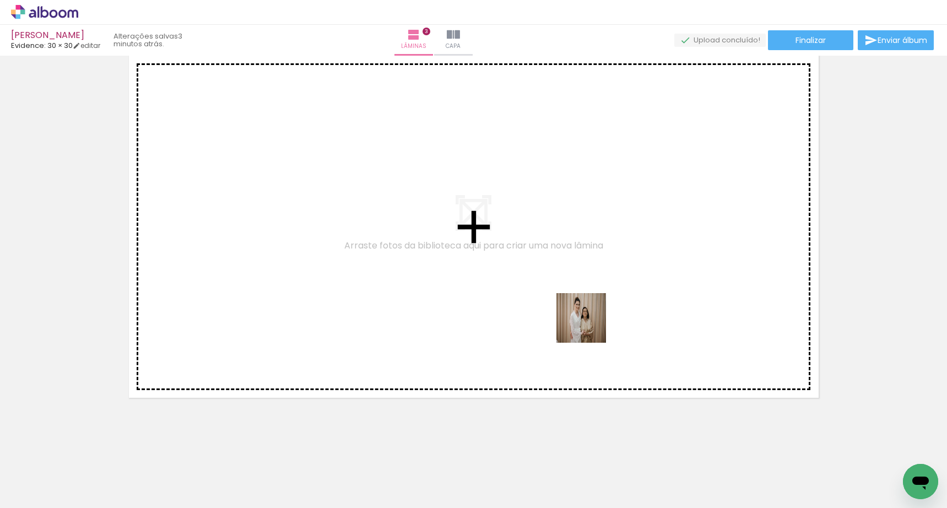
drag, startPoint x: 644, startPoint y: 417, endPoint x: 617, endPoint y: 373, distance: 51.7
click at [589, 326] on quentale-workspace at bounding box center [473, 254] width 947 height 508
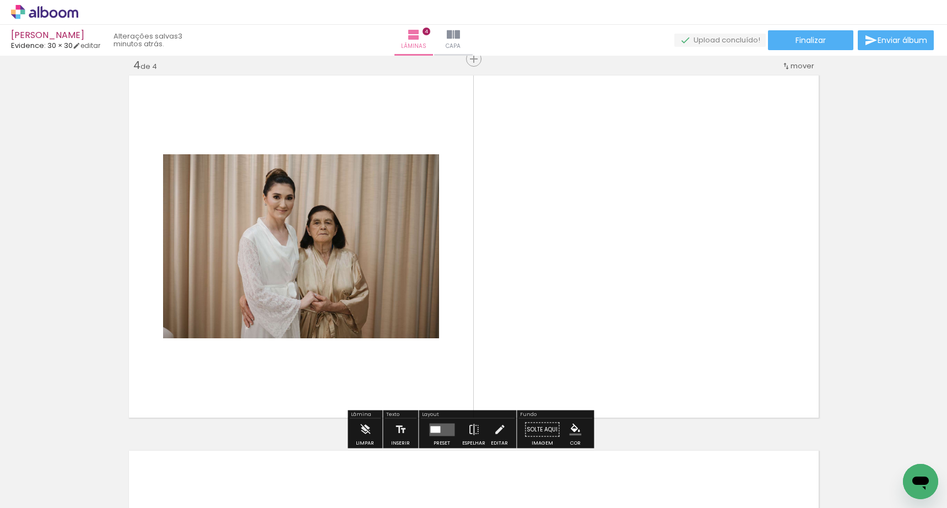
scroll to position [1140, 0]
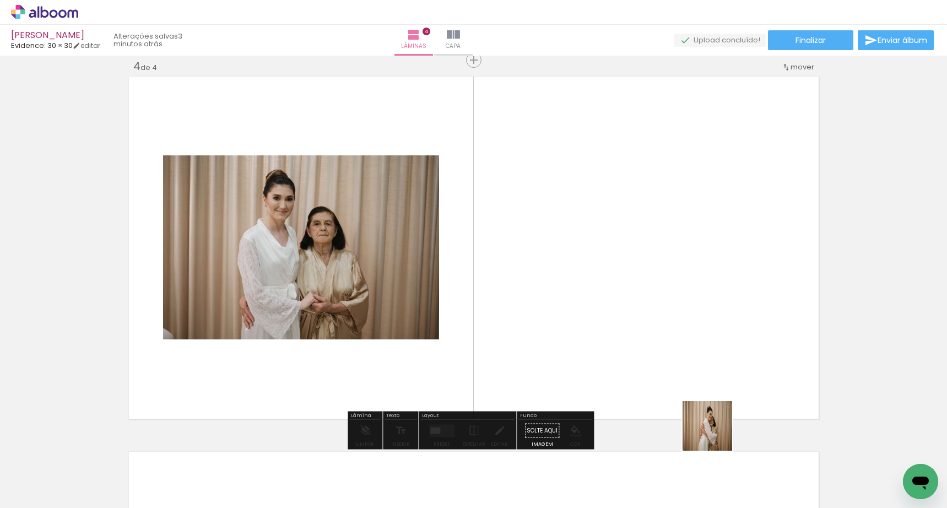
drag, startPoint x: 716, startPoint y: 434, endPoint x: 614, endPoint y: 314, distance: 157.2
click at [614, 314] on quentale-workspace at bounding box center [473, 254] width 947 height 508
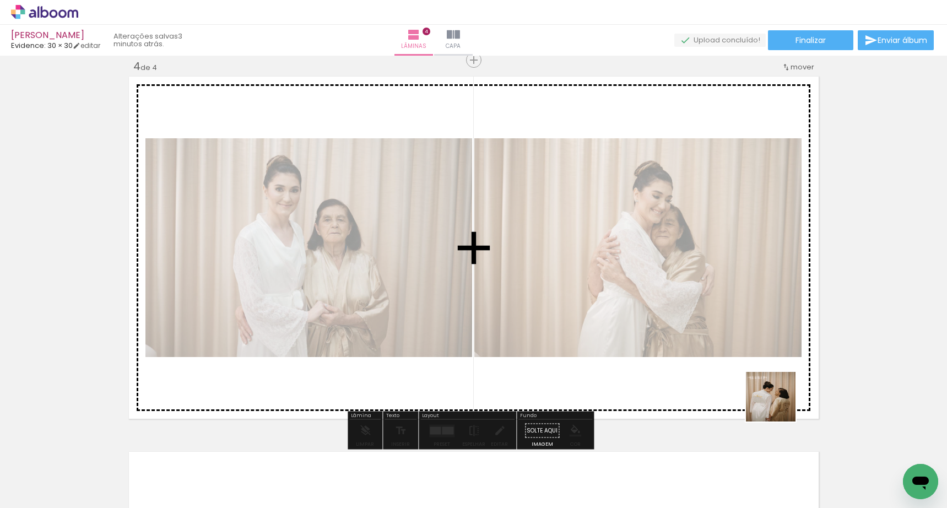
drag, startPoint x: 795, startPoint y: 466, endPoint x: 775, endPoint y: 366, distance: 101.2
click at [736, 328] on quentale-workspace at bounding box center [473, 254] width 947 height 508
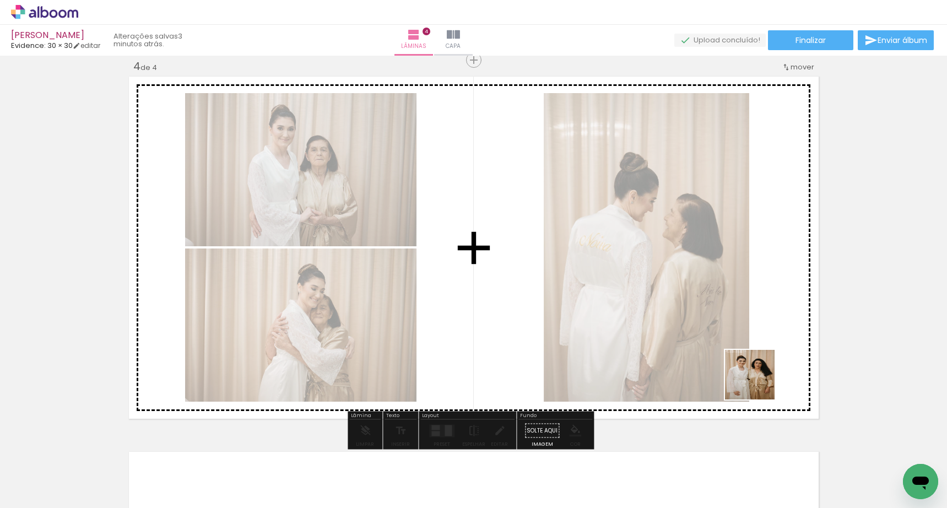
drag, startPoint x: 827, startPoint y: 446, endPoint x: 742, endPoint y: 364, distance: 118.5
click at [717, 346] on quentale-workspace at bounding box center [473, 254] width 947 height 508
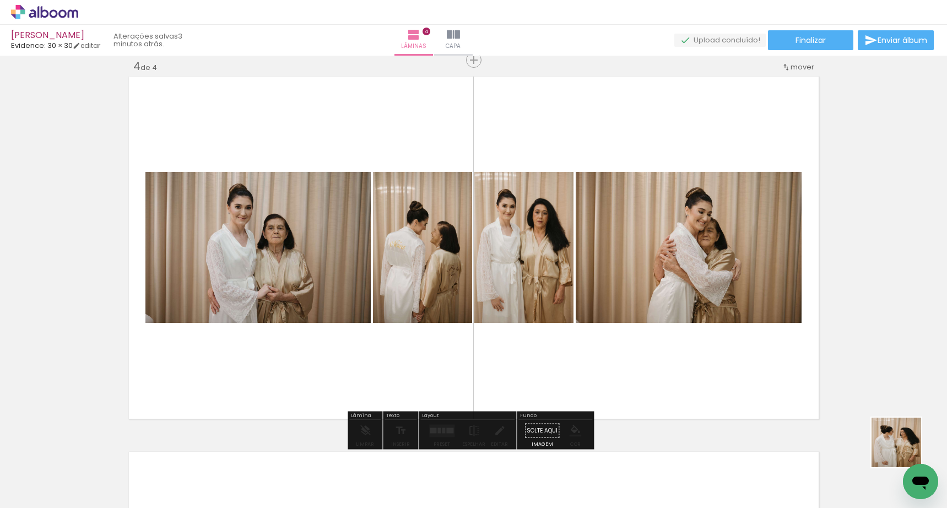
drag, startPoint x: 905, startPoint y: 451, endPoint x: 752, endPoint y: 353, distance: 181.9
click at [752, 350] on quentale-workspace at bounding box center [473, 254] width 947 height 508
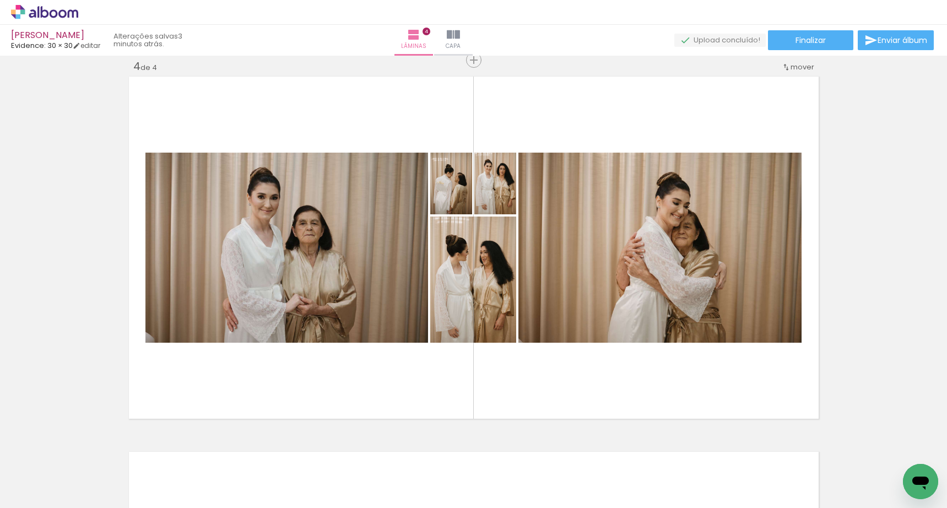
scroll to position [0, 725]
drag, startPoint x: 262, startPoint y: 449, endPoint x: 306, endPoint y: 362, distance: 97.8
click at [306, 362] on quentale-workspace at bounding box center [473, 254] width 947 height 508
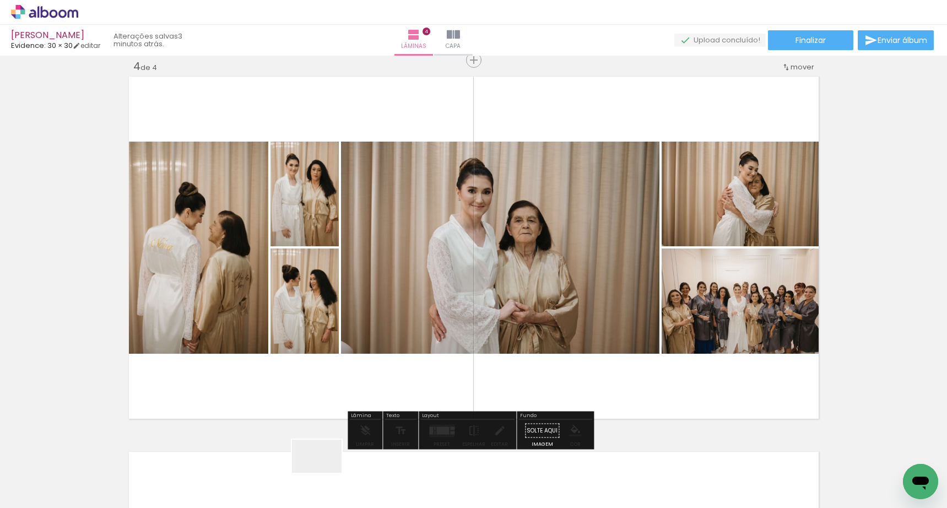
drag, startPoint x: 325, startPoint y: 475, endPoint x: 359, endPoint y: 378, distance: 103.2
click at [359, 378] on quentale-workspace at bounding box center [473, 254] width 947 height 508
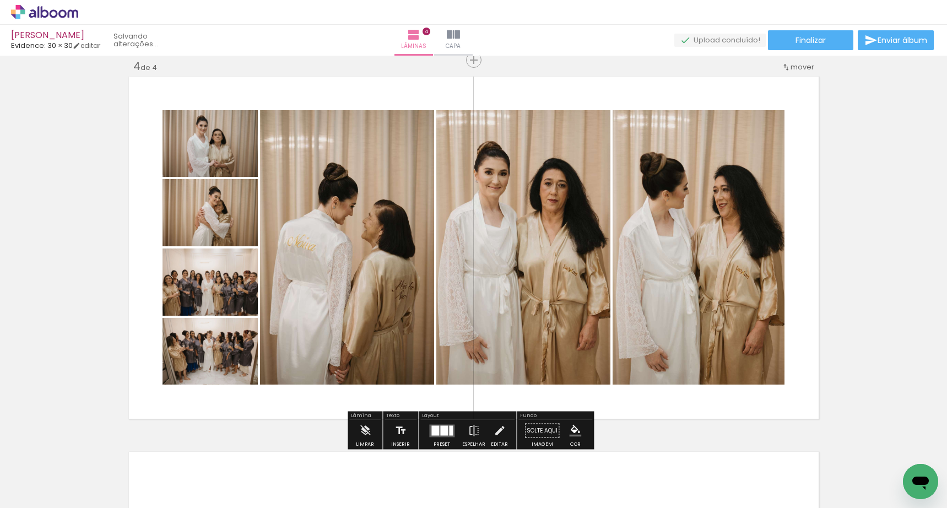
drag, startPoint x: 374, startPoint y: 469, endPoint x: 387, endPoint y: 378, distance: 92.4
click at [387, 378] on quentale-workspace at bounding box center [473, 254] width 947 height 508
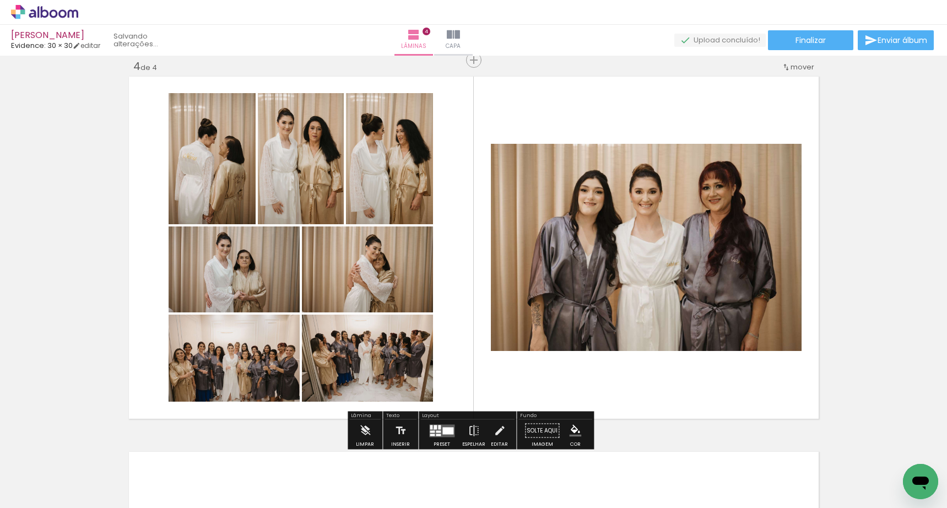
click at [432, 429] on quentale-layouter at bounding box center [441, 430] width 25 height 13
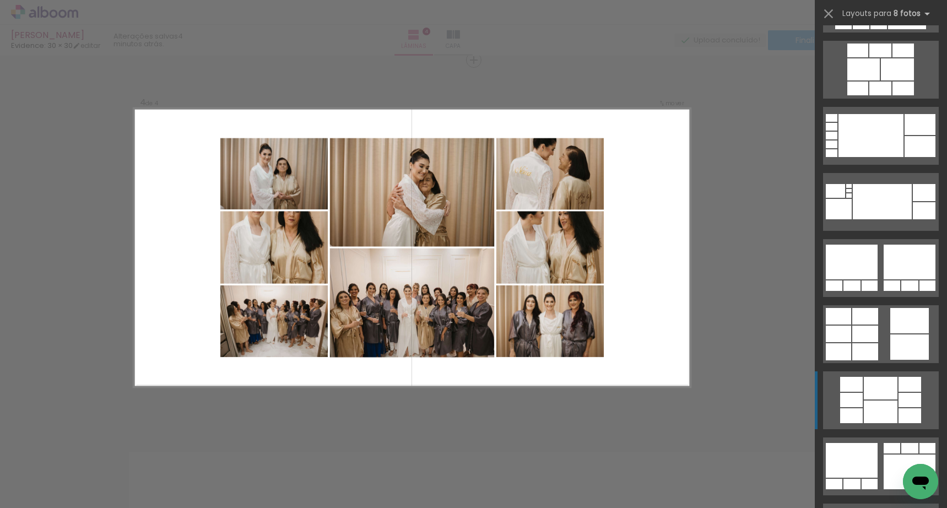
scroll to position [2635, 0]
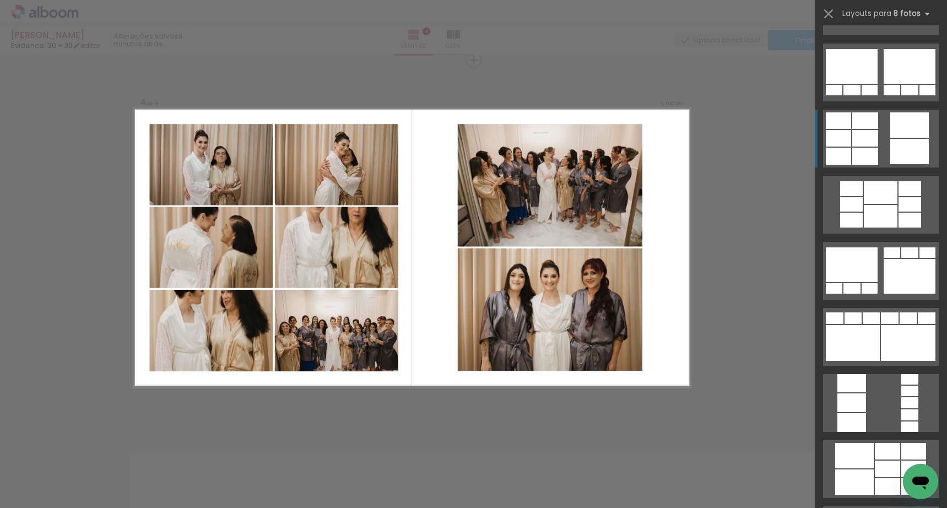
click at [876, 136] on quentale-layouter at bounding box center [881, 139] width 116 height 58
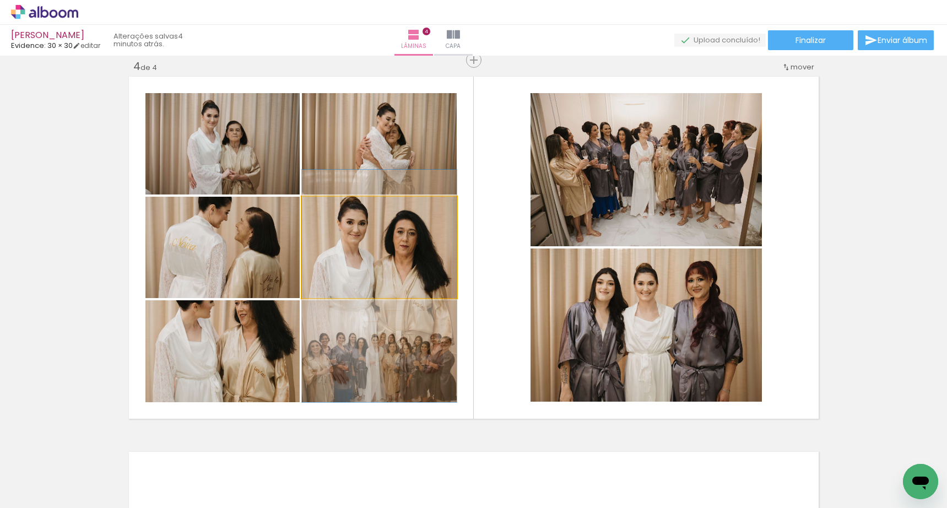
drag, startPoint x: 393, startPoint y: 240, endPoint x: 344, endPoint y: 278, distance: 61.7
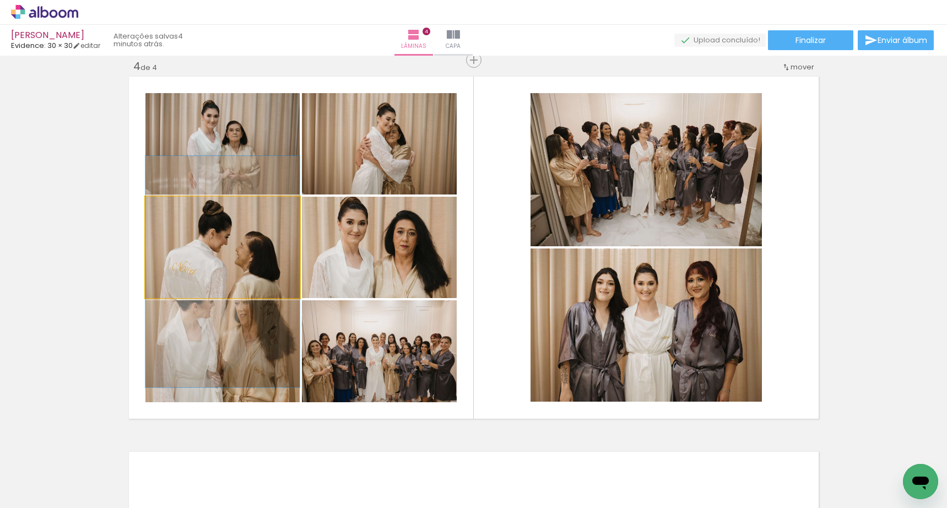
drag, startPoint x: 256, startPoint y: 256, endPoint x: 255, endPoint y: 279, distance: 23.8
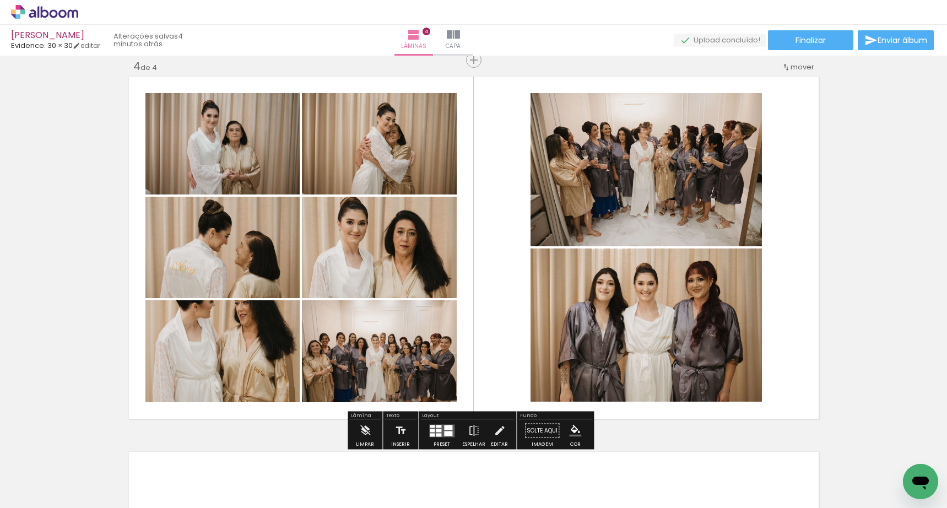
click at [433, 432] on quentale-layouter at bounding box center [441, 430] width 25 height 13
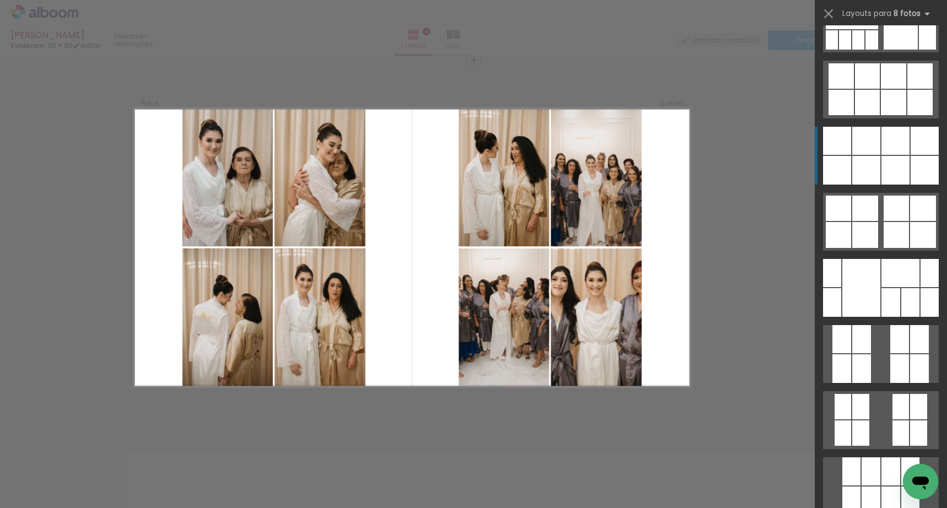
scroll to position [4605, 0]
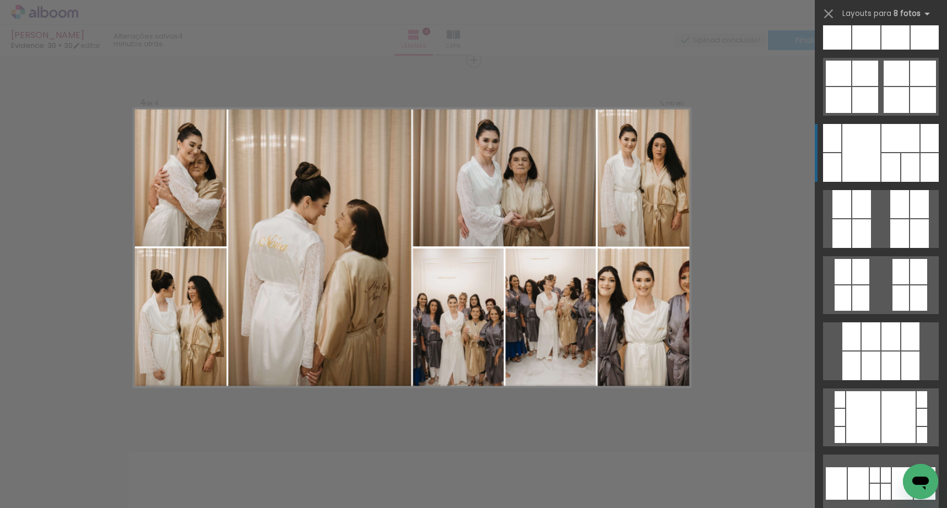
click at [885, 174] on div at bounding box center [891, 167] width 19 height 29
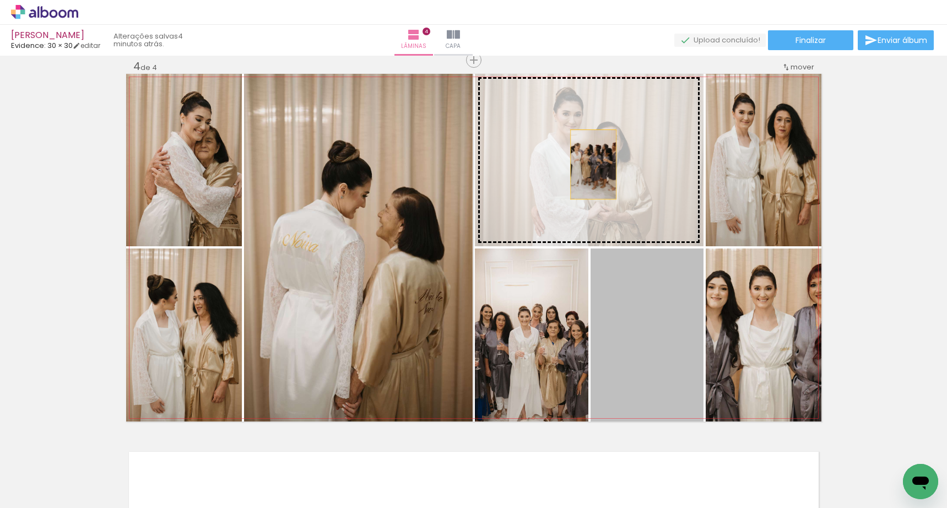
drag, startPoint x: 662, startPoint y: 332, endPoint x: 589, endPoint y: 164, distance: 182.6
click at [0, 0] on slot at bounding box center [0, 0] width 0 height 0
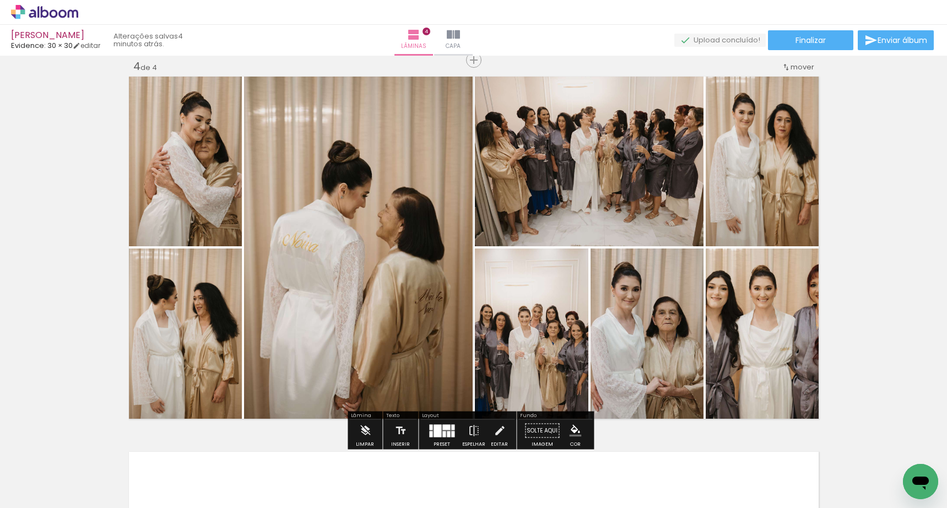
click at [444, 435] on quentale-layouter at bounding box center [441, 430] width 25 height 13
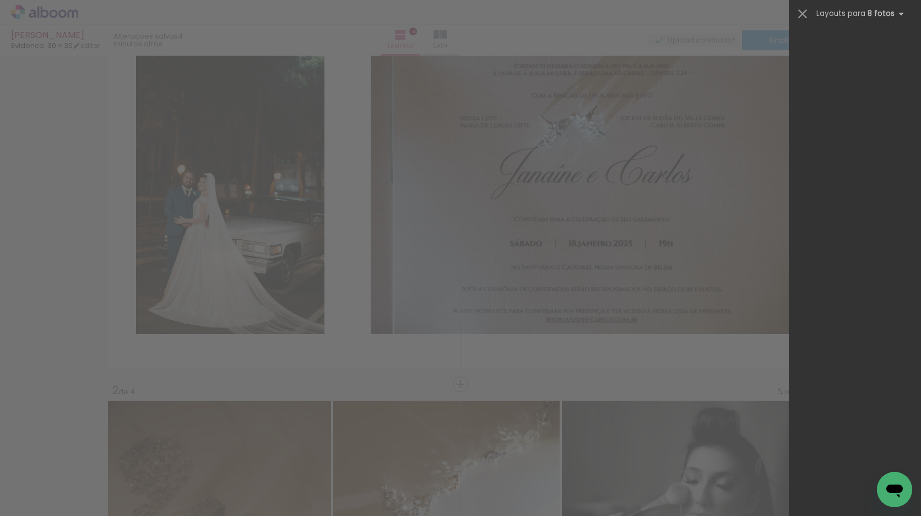
scroll to position [0, 0]
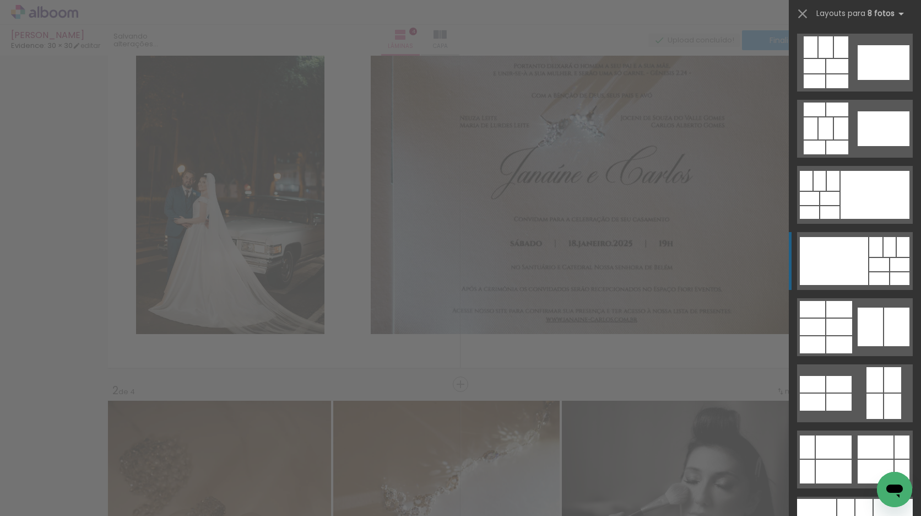
click at [883, 275] on div at bounding box center [880, 278] width 20 height 13
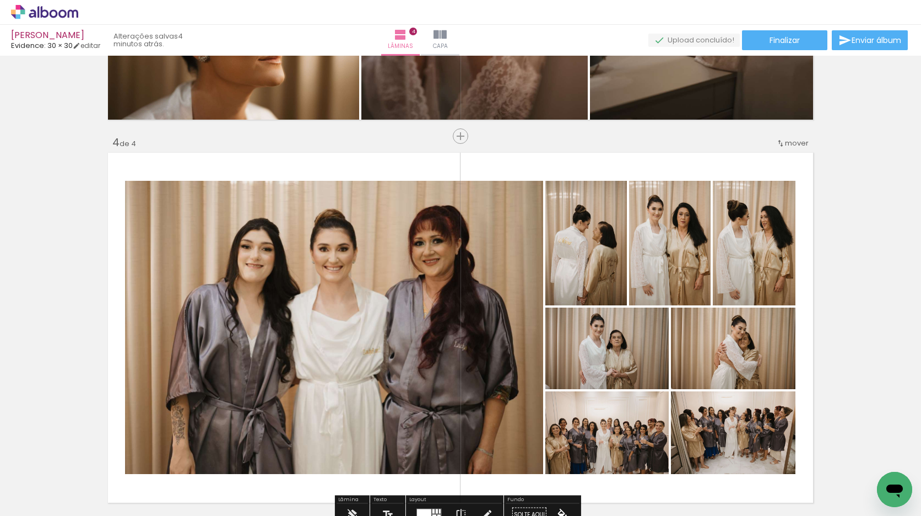
scroll to position [1172, 0]
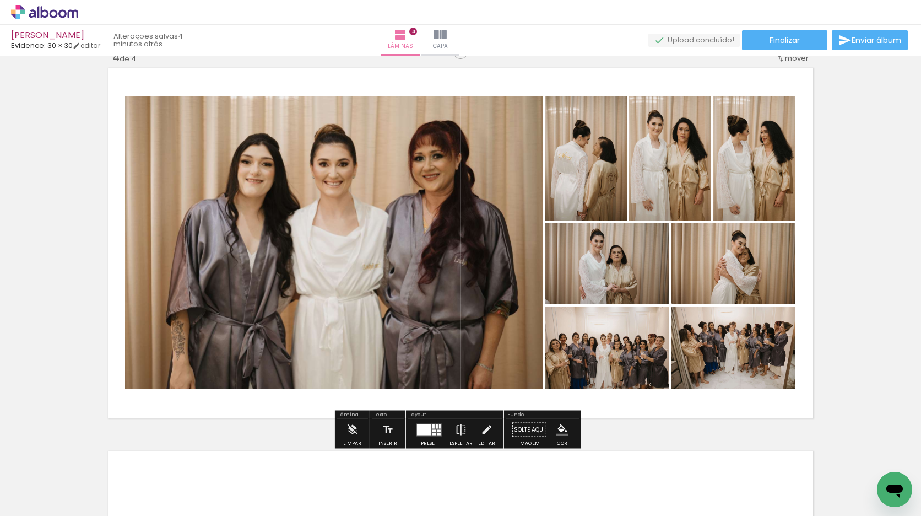
click at [430, 434] on quentale-layouter at bounding box center [429, 429] width 25 height 13
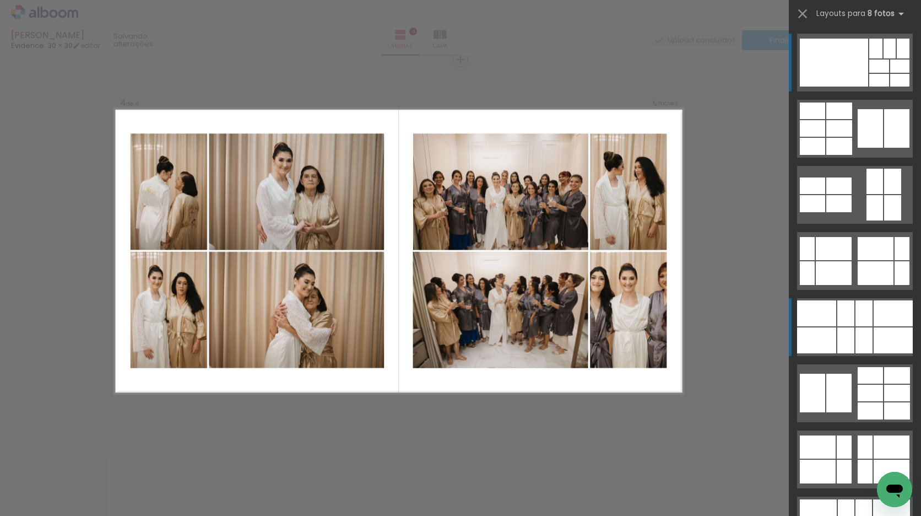
scroll to position [1163, 0]
click at [850, 276] on quentale-layouter at bounding box center [855, 261] width 116 height 58
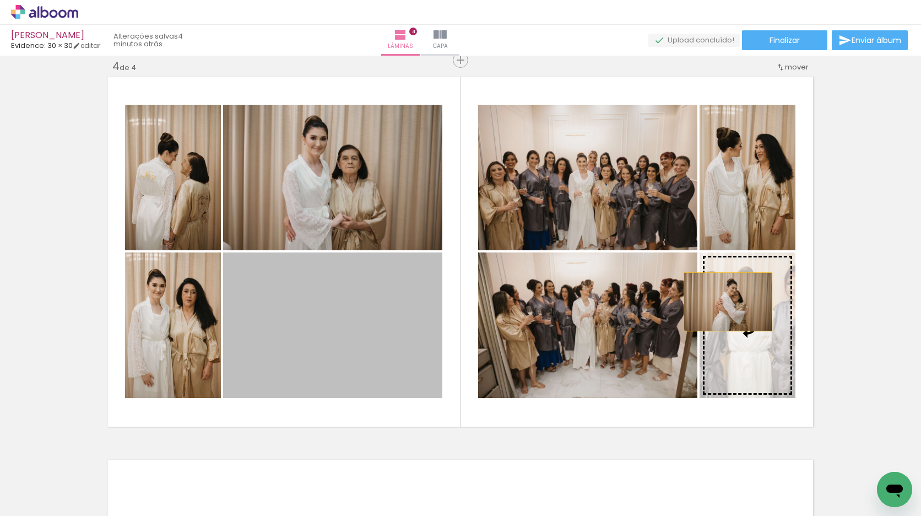
drag, startPoint x: 366, startPoint y: 317, endPoint x: 746, endPoint y: 302, distance: 380.6
click at [0, 0] on slot at bounding box center [0, 0] width 0 height 0
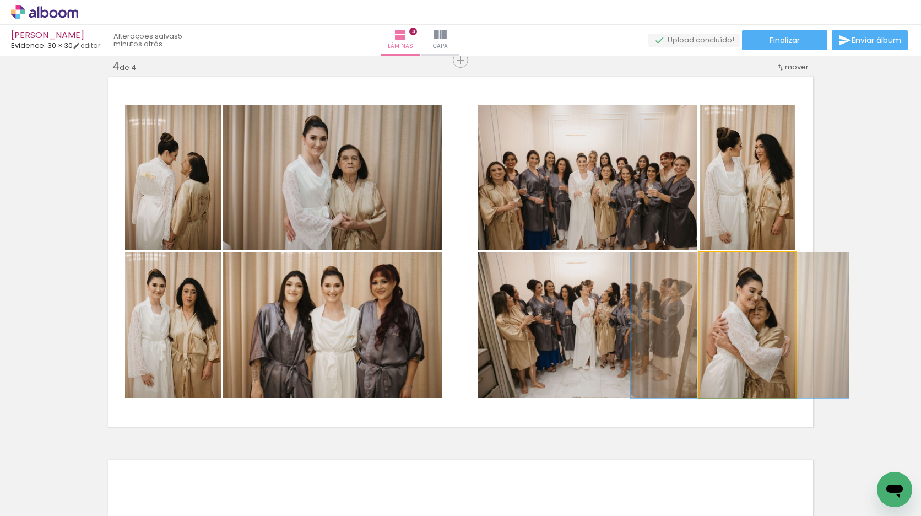
drag, startPoint x: 756, startPoint y: 337, endPoint x: 747, endPoint y: 337, distance: 8.3
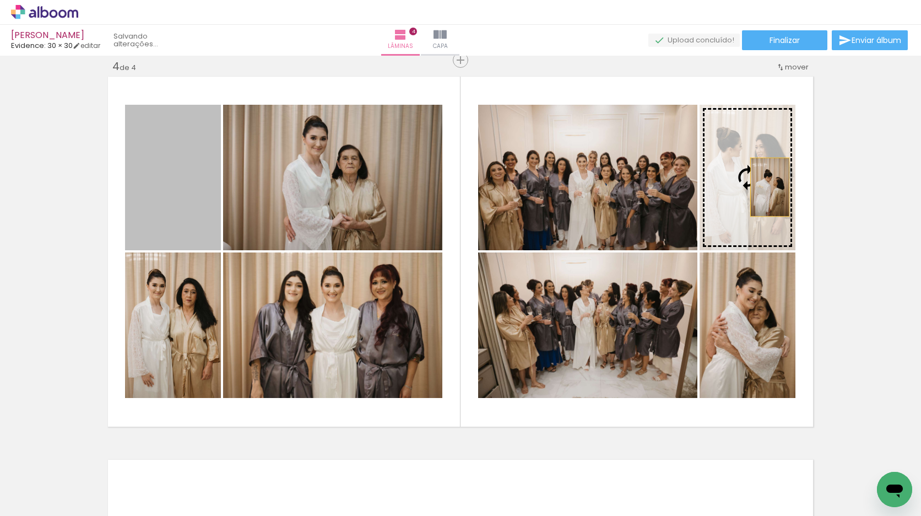
drag, startPoint x: 188, startPoint y: 187, endPoint x: 761, endPoint y: 187, distance: 572.6
click at [0, 0] on slot at bounding box center [0, 0] width 0 height 0
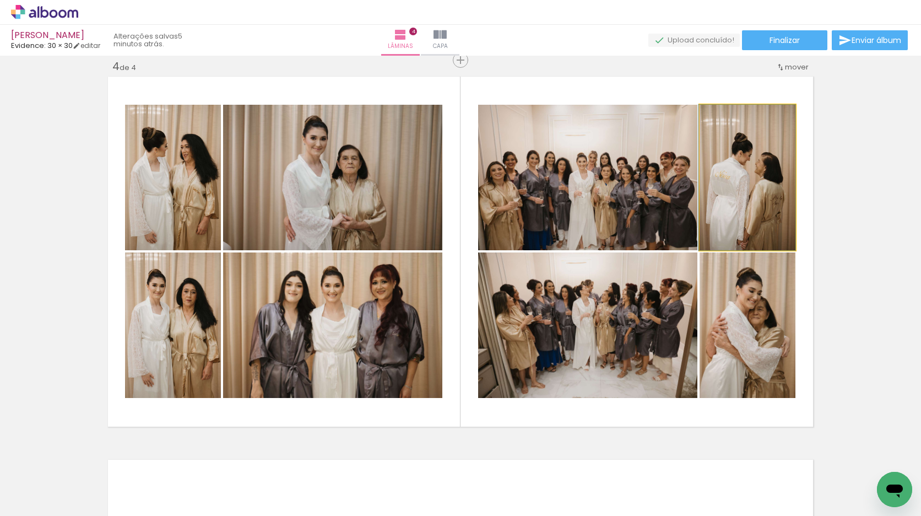
drag, startPoint x: 766, startPoint y: 185, endPoint x: 761, endPoint y: 186, distance: 5.6
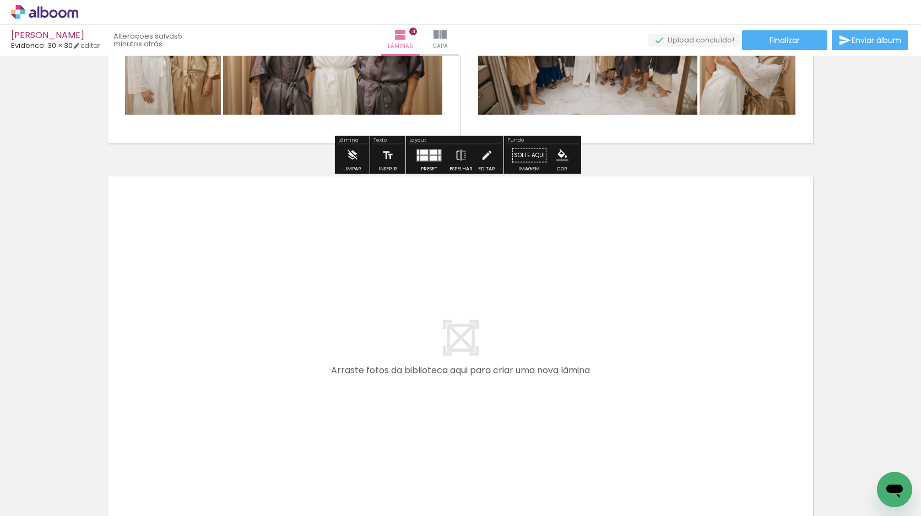
scroll to position [1481, 0]
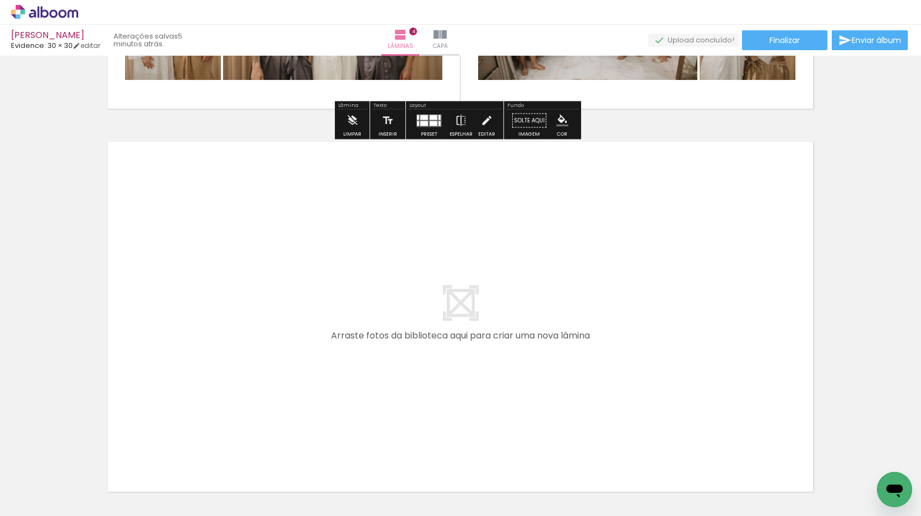
drag, startPoint x: 438, startPoint y: 486, endPoint x: 387, endPoint y: 348, distance: 146.8
click at [387, 348] on quentale-workspace at bounding box center [460, 258] width 921 height 516
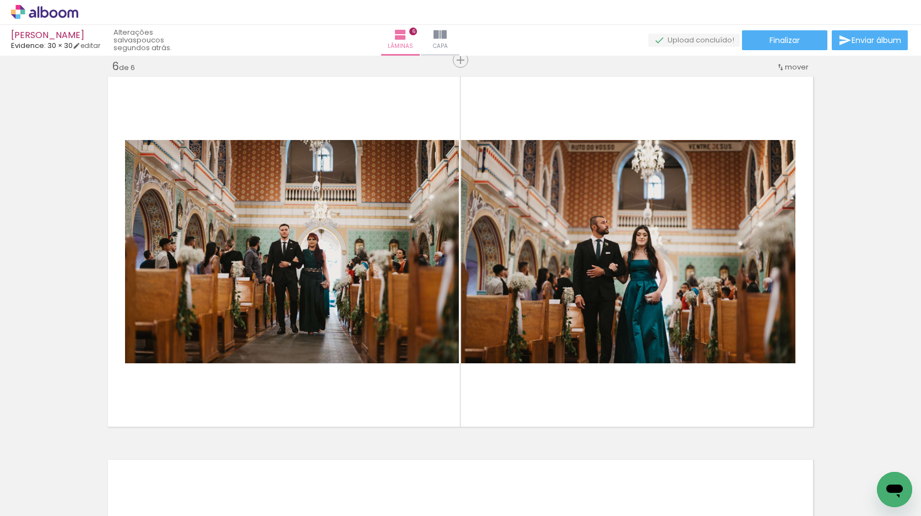
scroll to position [0, 1259]
drag, startPoint x: 331, startPoint y: 482, endPoint x: 371, endPoint y: 322, distance: 164.1
click at [372, 316] on quentale-workspace at bounding box center [460, 258] width 921 height 516
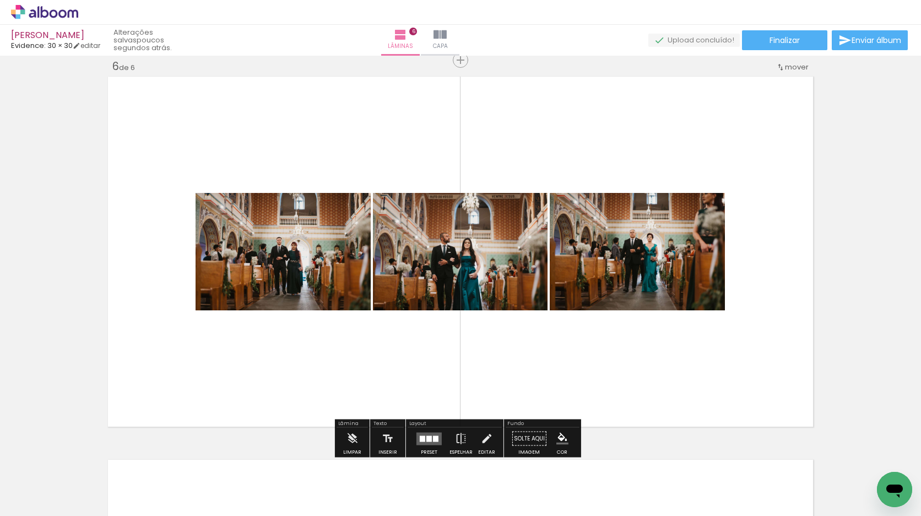
drag, startPoint x: 402, startPoint y: 471, endPoint x: 399, endPoint y: 335, distance: 135.6
click at [399, 335] on quentale-workspace at bounding box center [460, 258] width 921 height 516
